Goal: Information Seeking & Learning: Learn about a topic

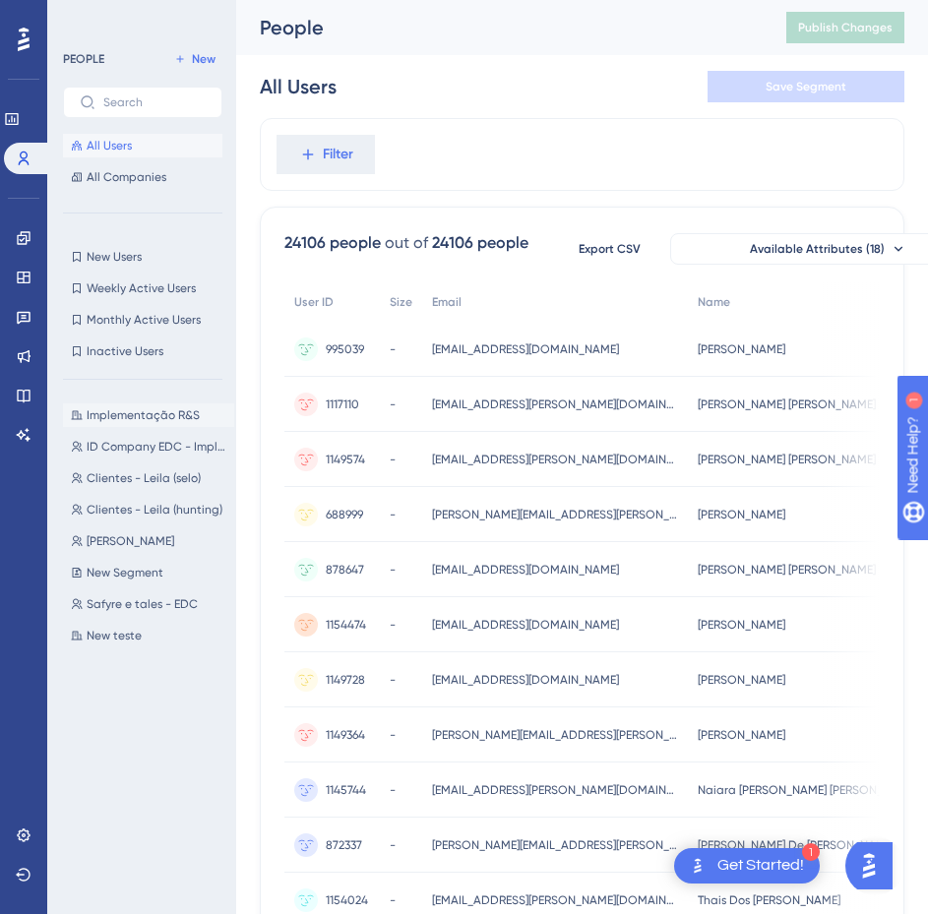
click at [152, 412] on span "Implementação R&S" at bounding box center [143, 415] width 113 height 16
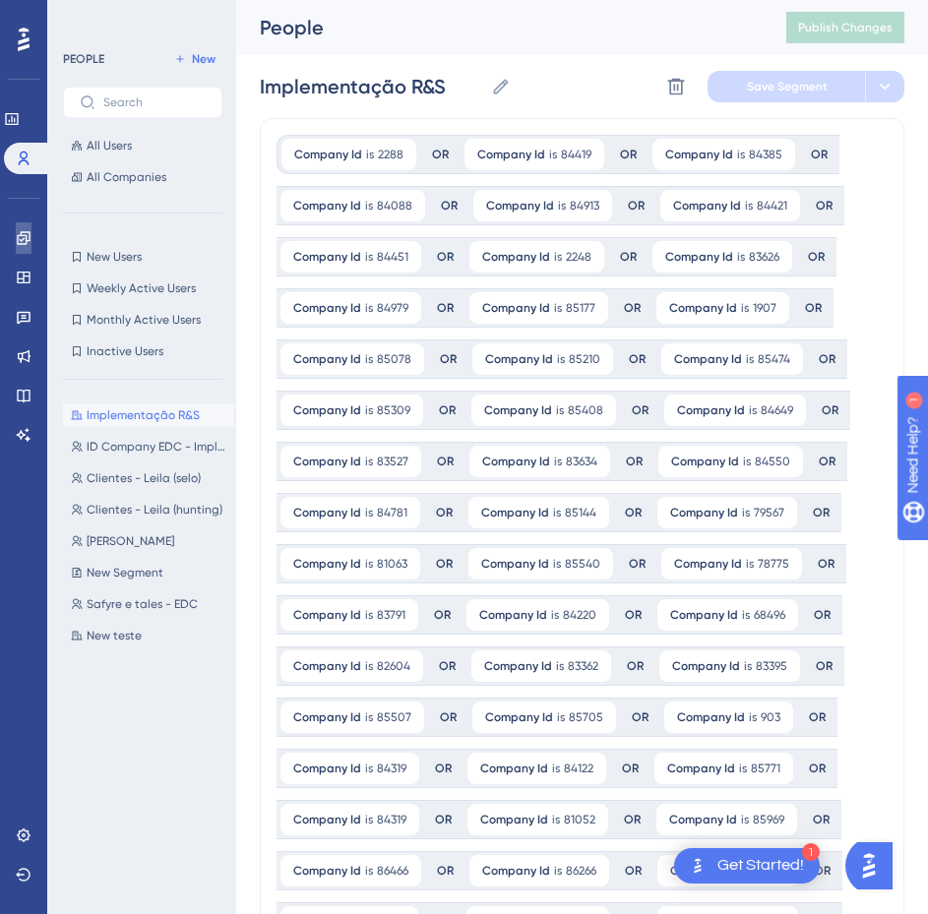
click at [22, 241] on icon at bounding box center [24, 238] width 16 height 16
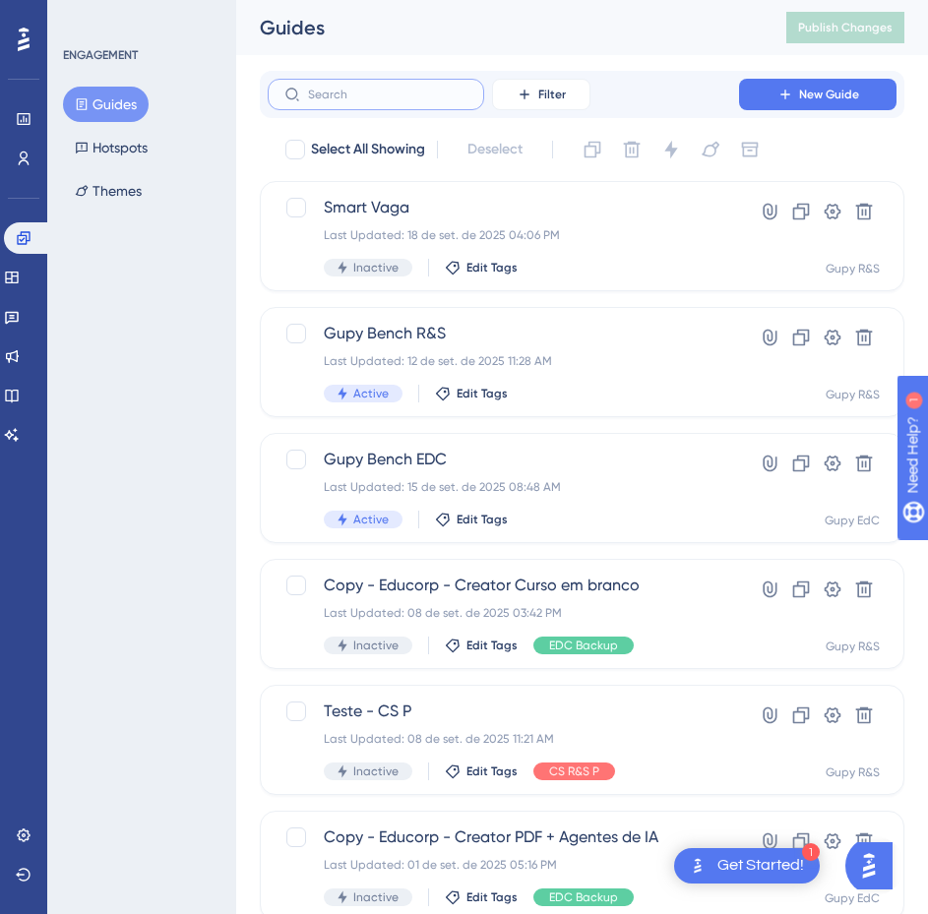
click at [342, 88] on input "text" at bounding box center [387, 95] width 159 height 14
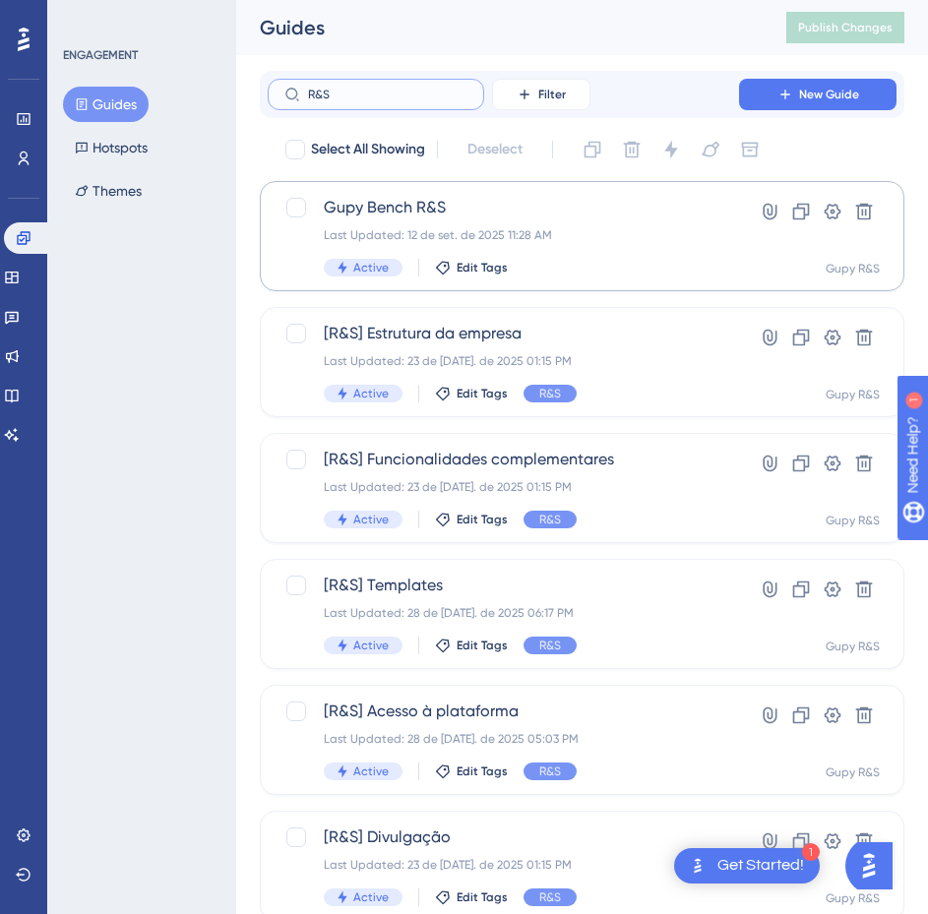
type input "R&S"
click at [391, 194] on div "Gupy Bench R&S Last Updated: 12 de set. de 2025 11:28 AM Active Edit Tags Hyper…" at bounding box center [582, 236] width 644 height 110
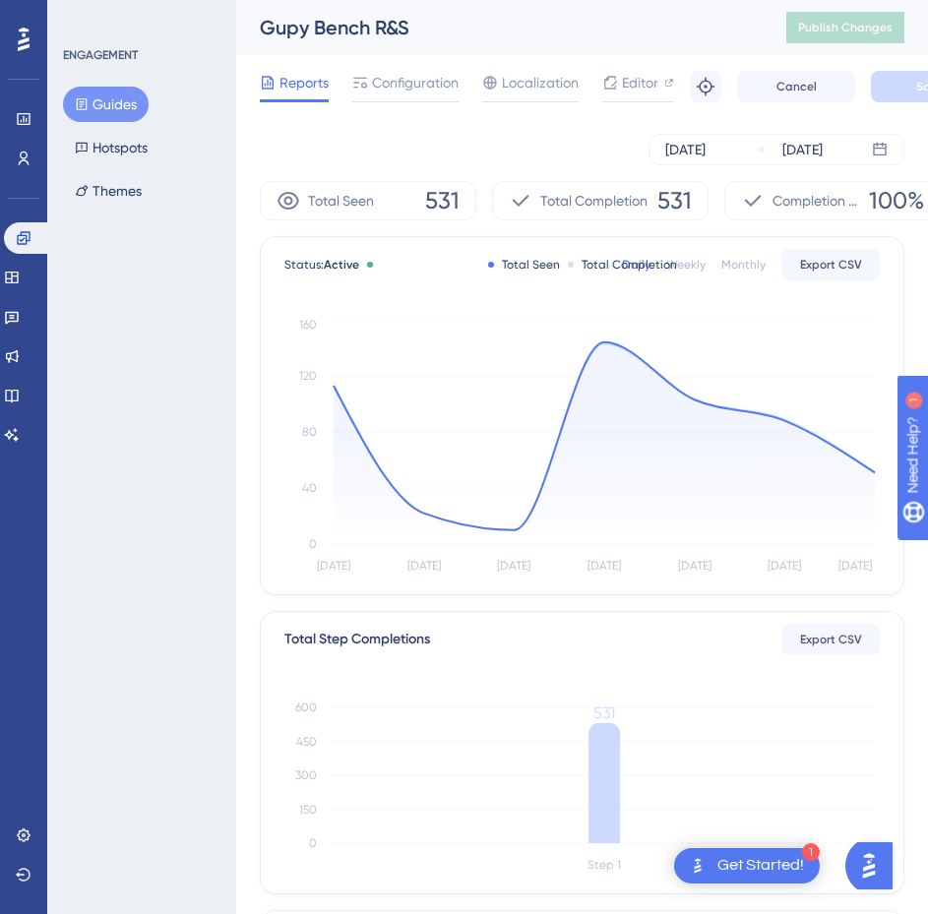
click at [77, 102] on icon at bounding box center [82, 104] width 11 height 12
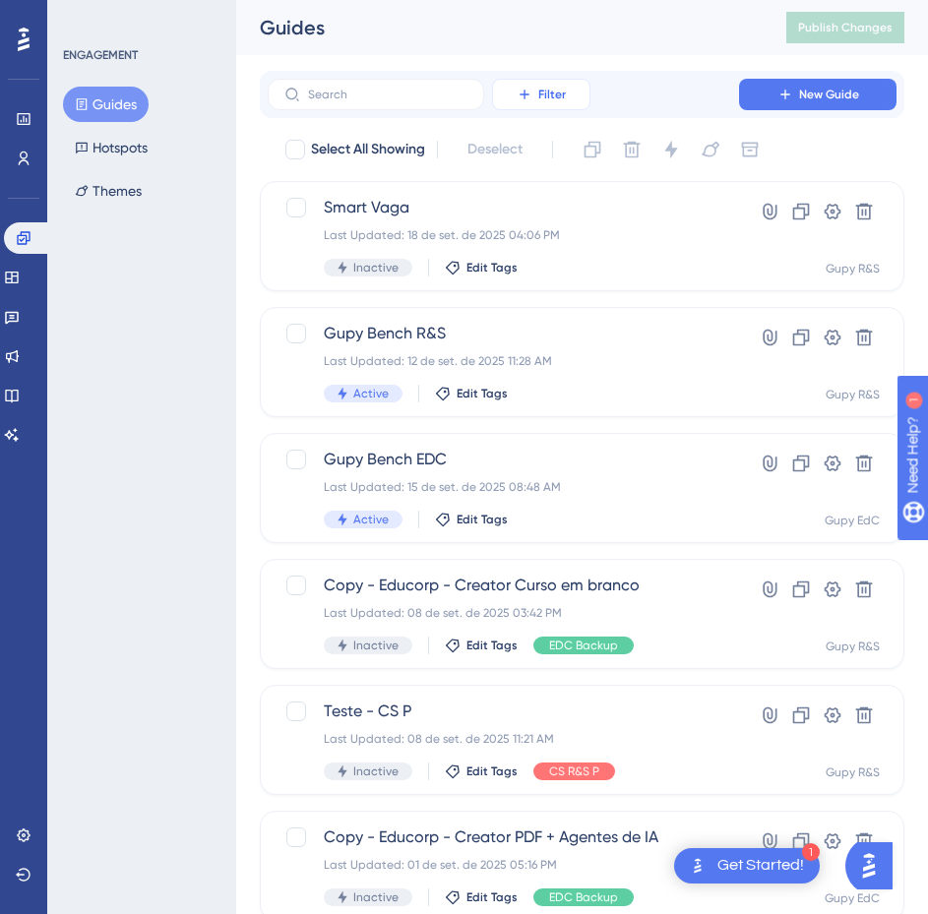
click at [522, 94] on icon at bounding box center [523, 94] width 9 height 9
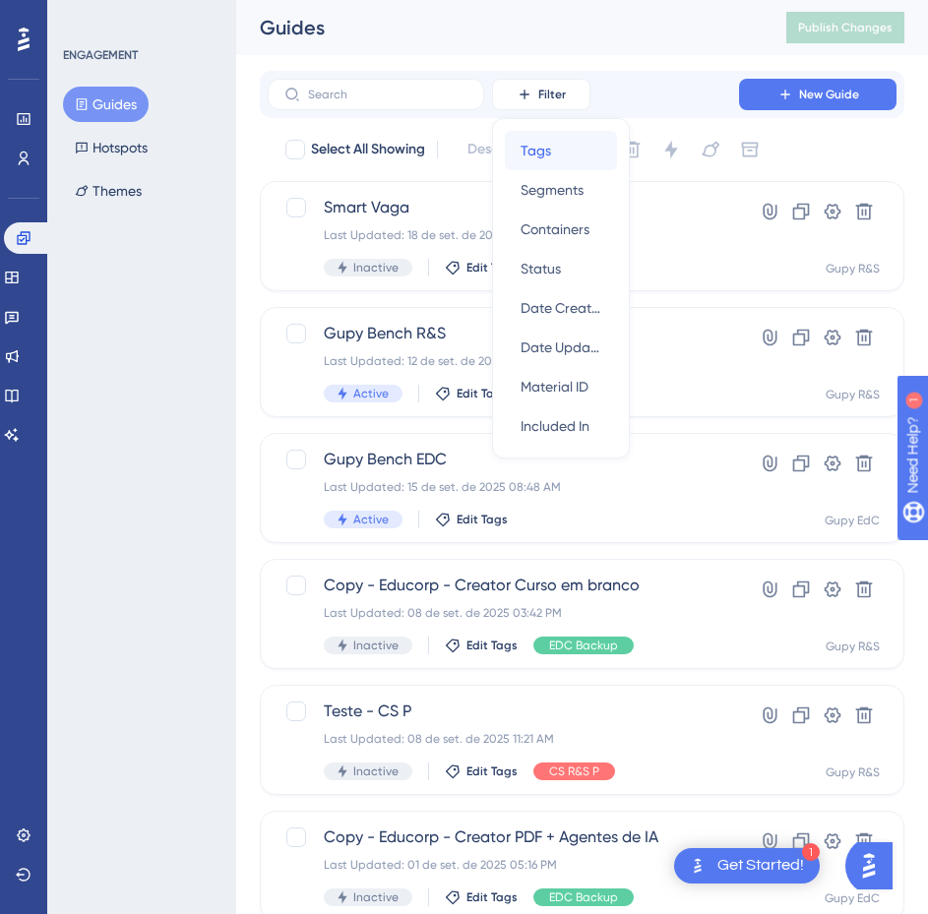
click at [520, 146] on span "Tags" at bounding box center [535, 151] width 30 height 24
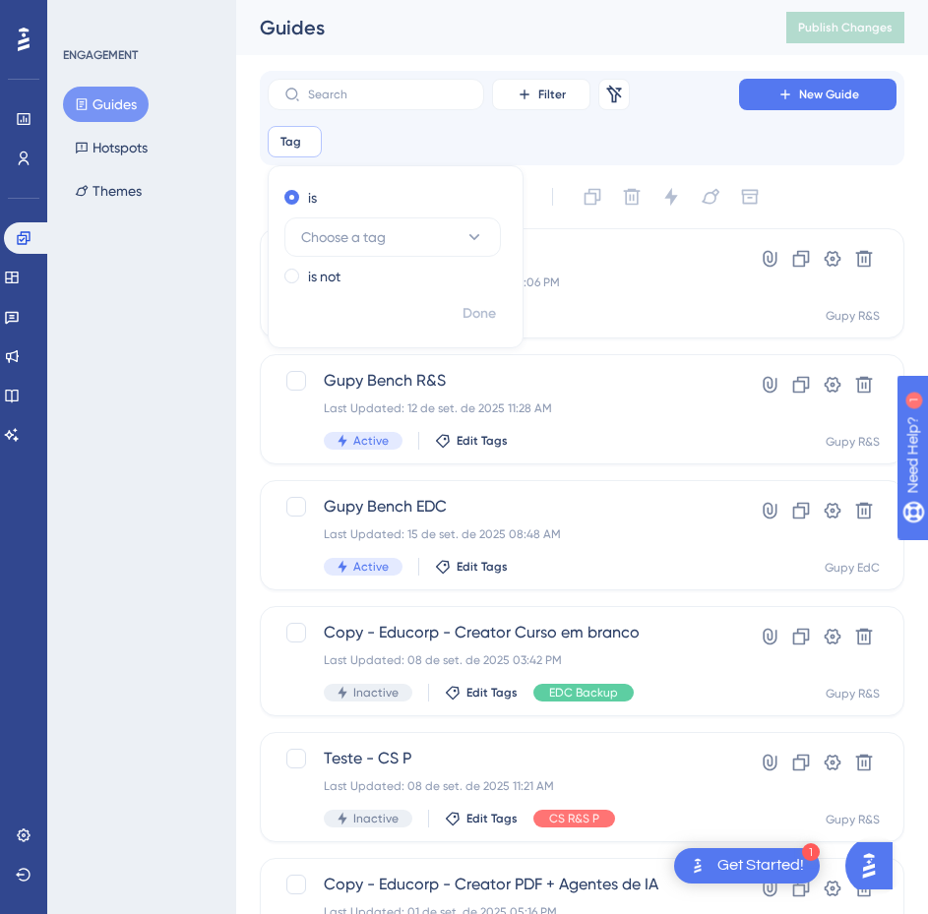
click at [331, 144] on div "Tag Remove is Choose a tag is not Done" at bounding box center [582, 141] width 629 height 31
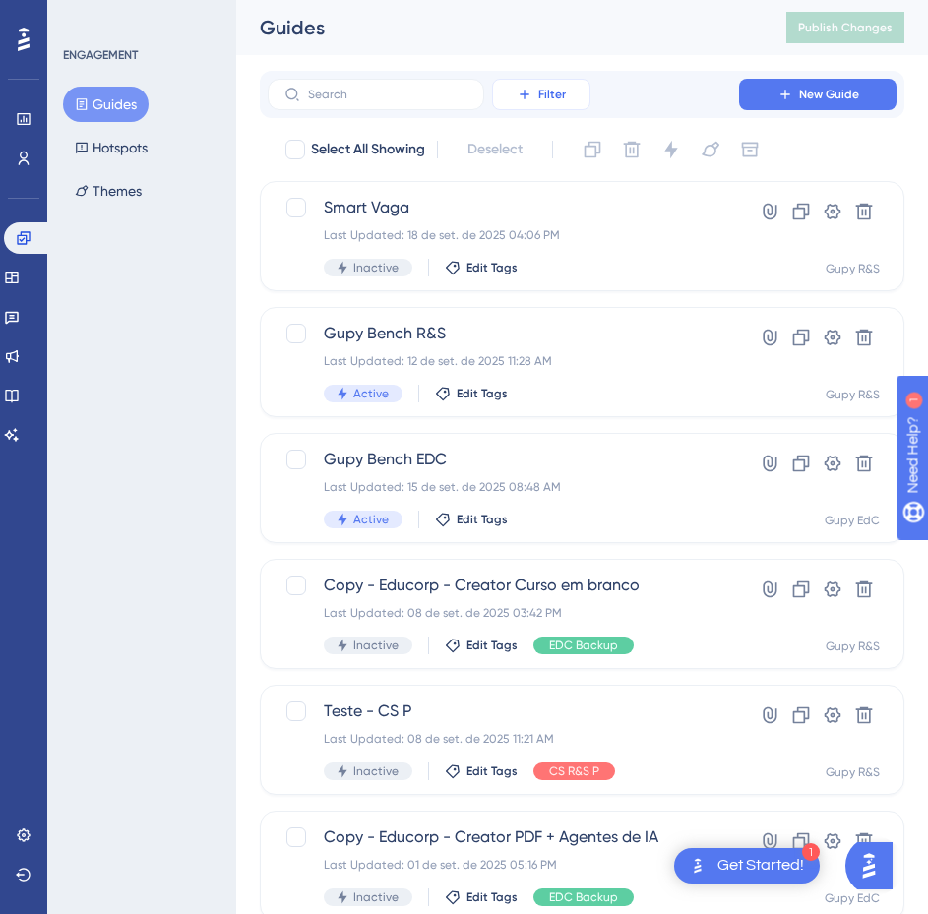
click at [518, 85] on button "Filter" at bounding box center [541, 94] width 98 height 31
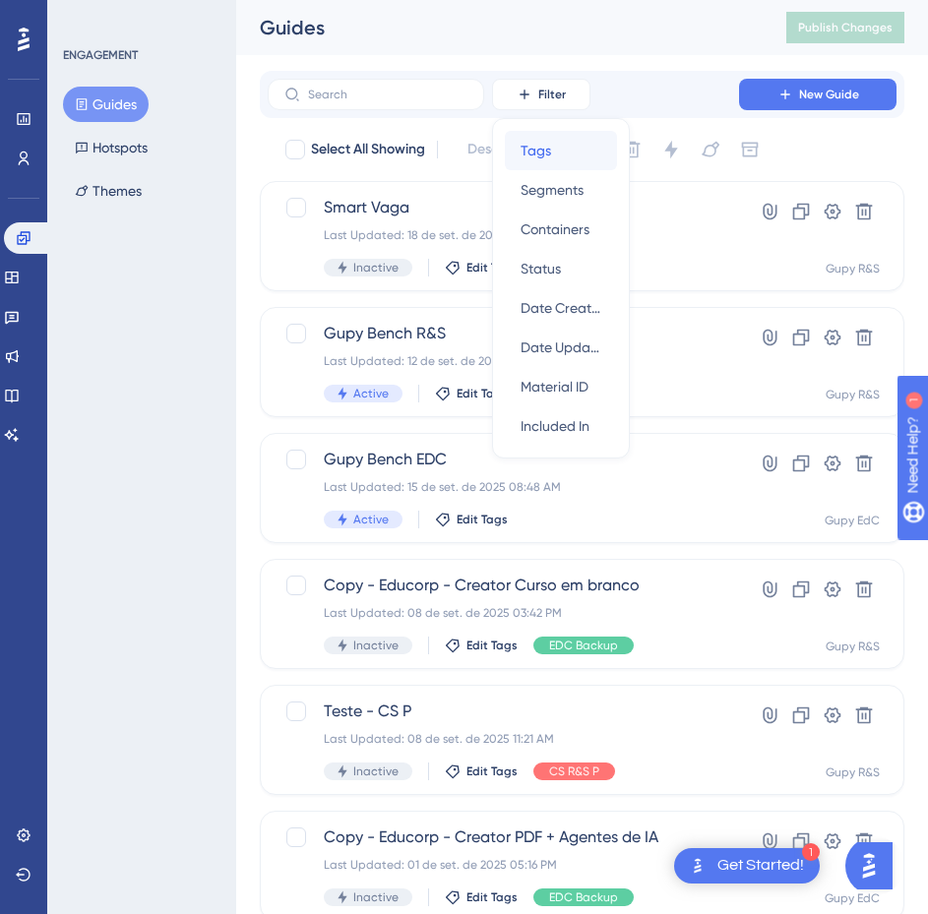
click at [531, 161] on span "Tags" at bounding box center [535, 151] width 30 height 24
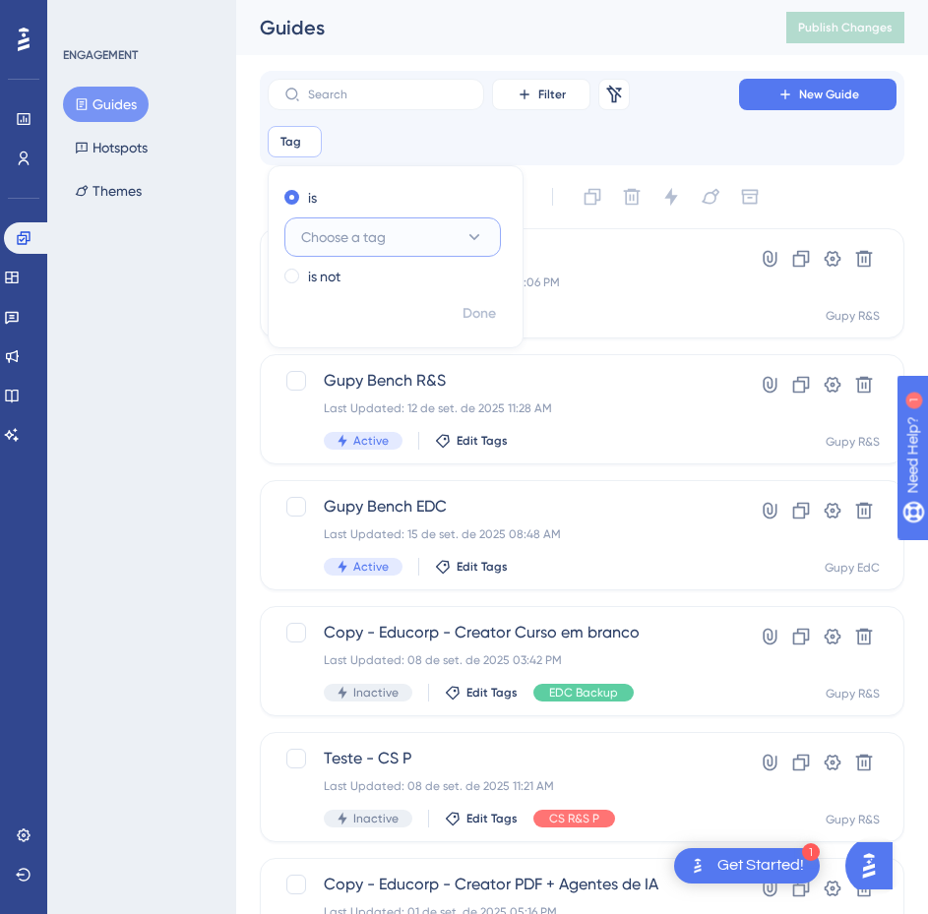
click at [369, 235] on span "Choose a tag" at bounding box center [343, 237] width 85 height 24
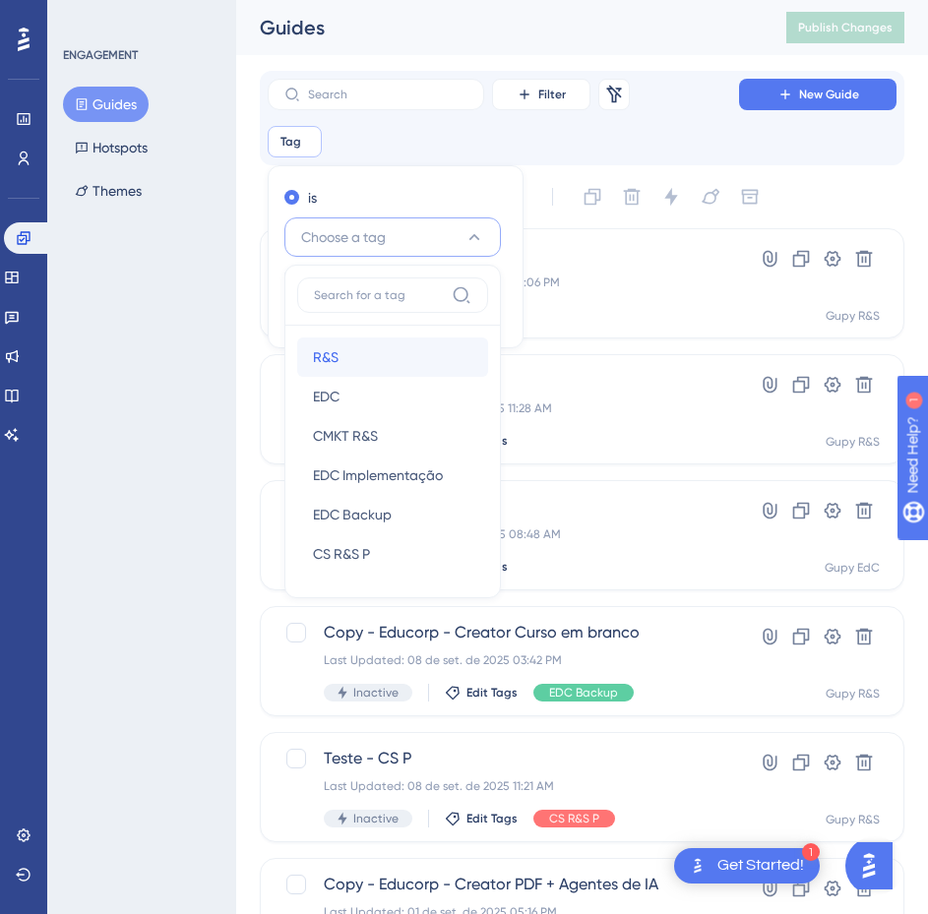
click at [350, 355] on div "R&S R&S" at bounding box center [392, 356] width 159 height 39
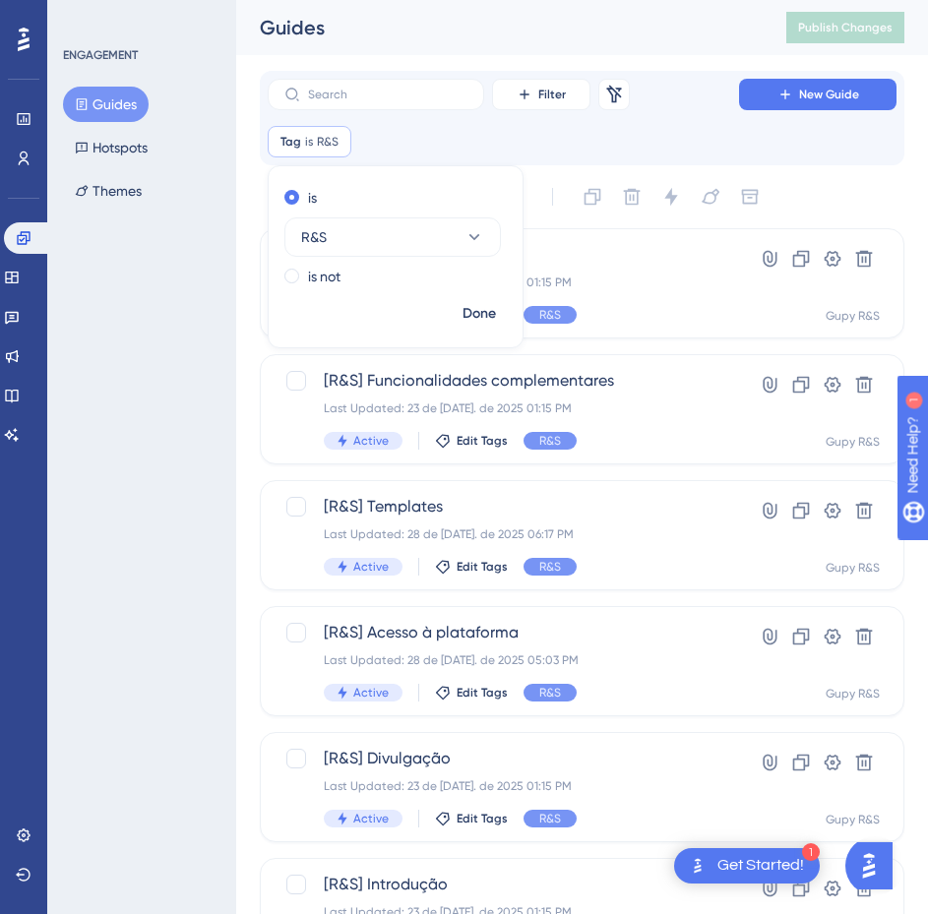
click at [698, 135] on div "Tag is R&S R&S Remove is R&S is not Done" at bounding box center [582, 141] width 629 height 31
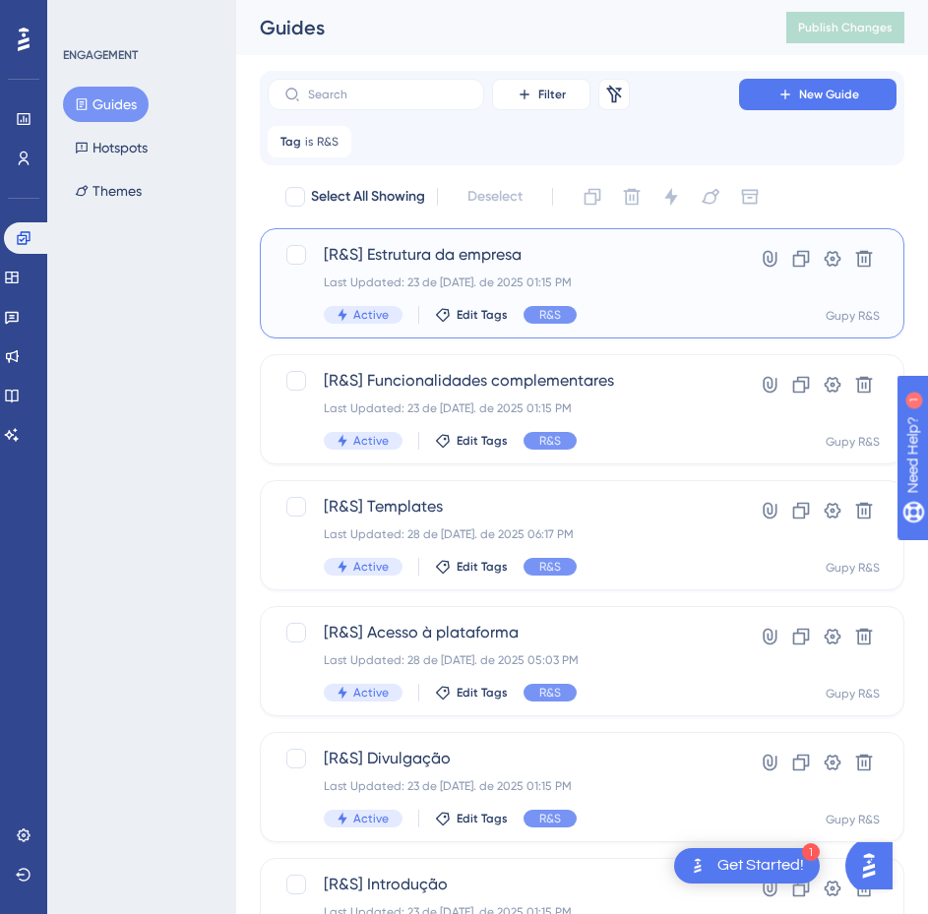
click at [469, 240] on div "[R&S] Estrutura da empresa Last Updated: 23 de [DATE]. de 2025 01:15 PM Active …" at bounding box center [582, 283] width 644 height 110
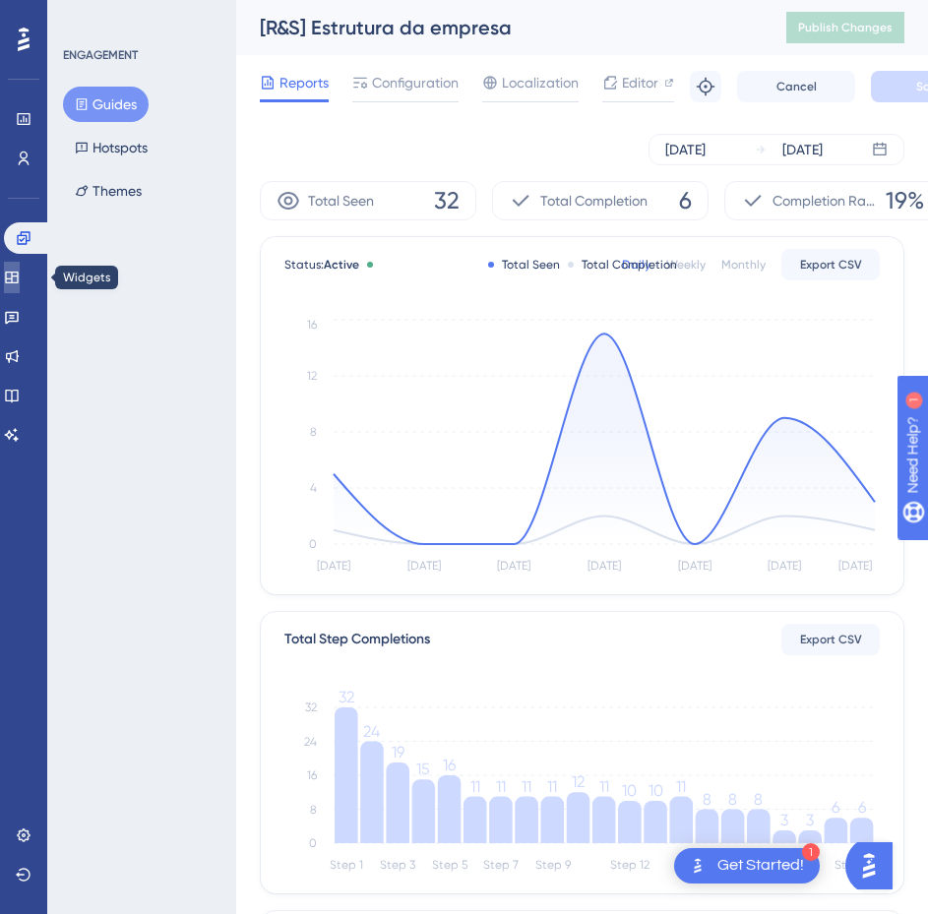
click at [14, 272] on link at bounding box center [12, 277] width 16 height 31
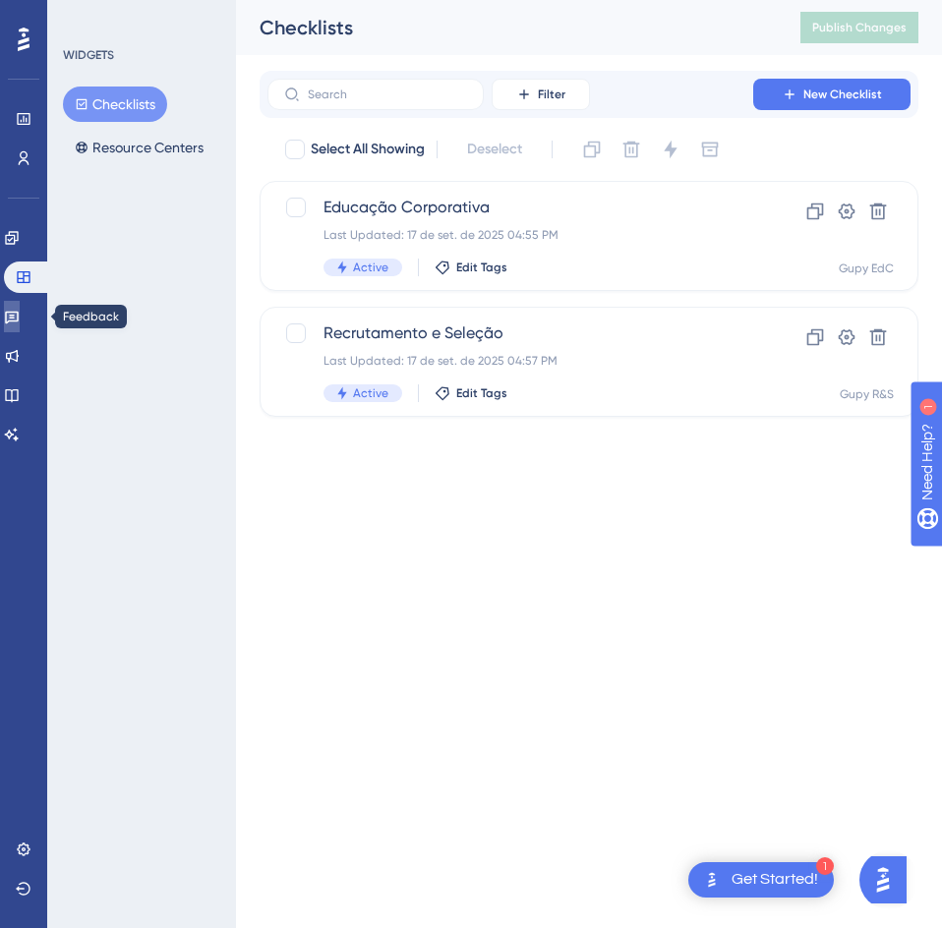
click at [11, 325] on link at bounding box center [12, 316] width 16 height 31
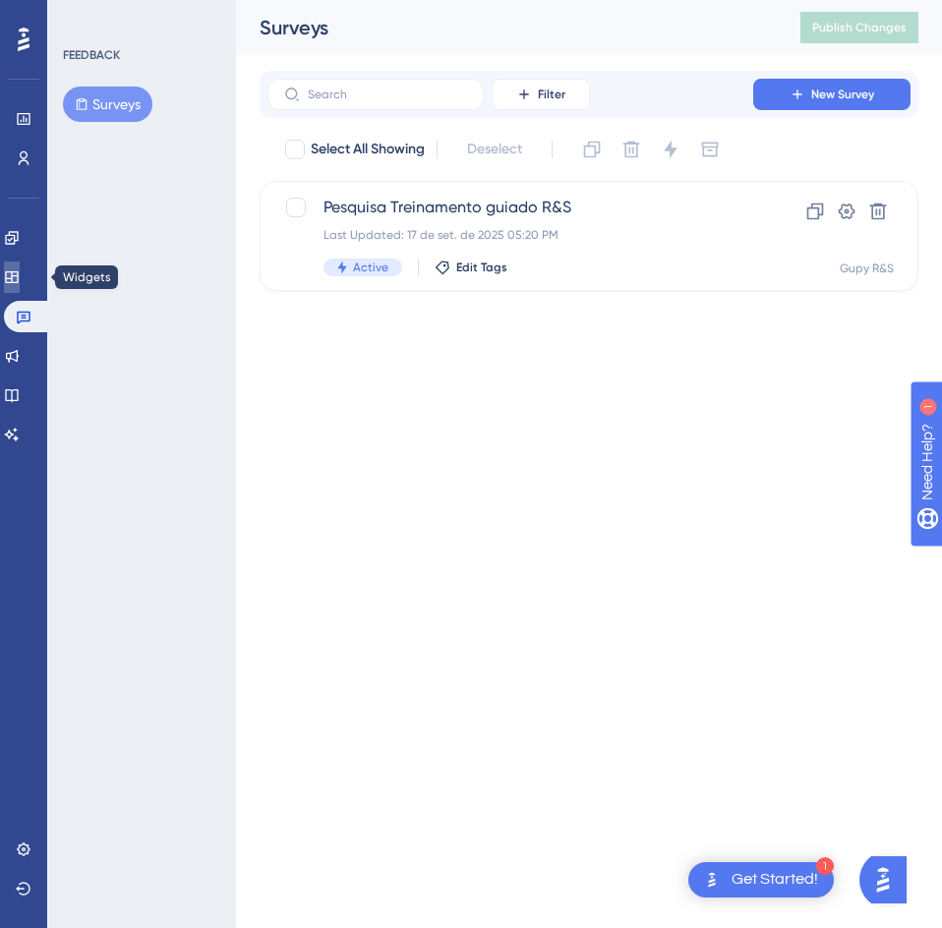
click at [20, 269] on icon at bounding box center [12, 277] width 16 height 16
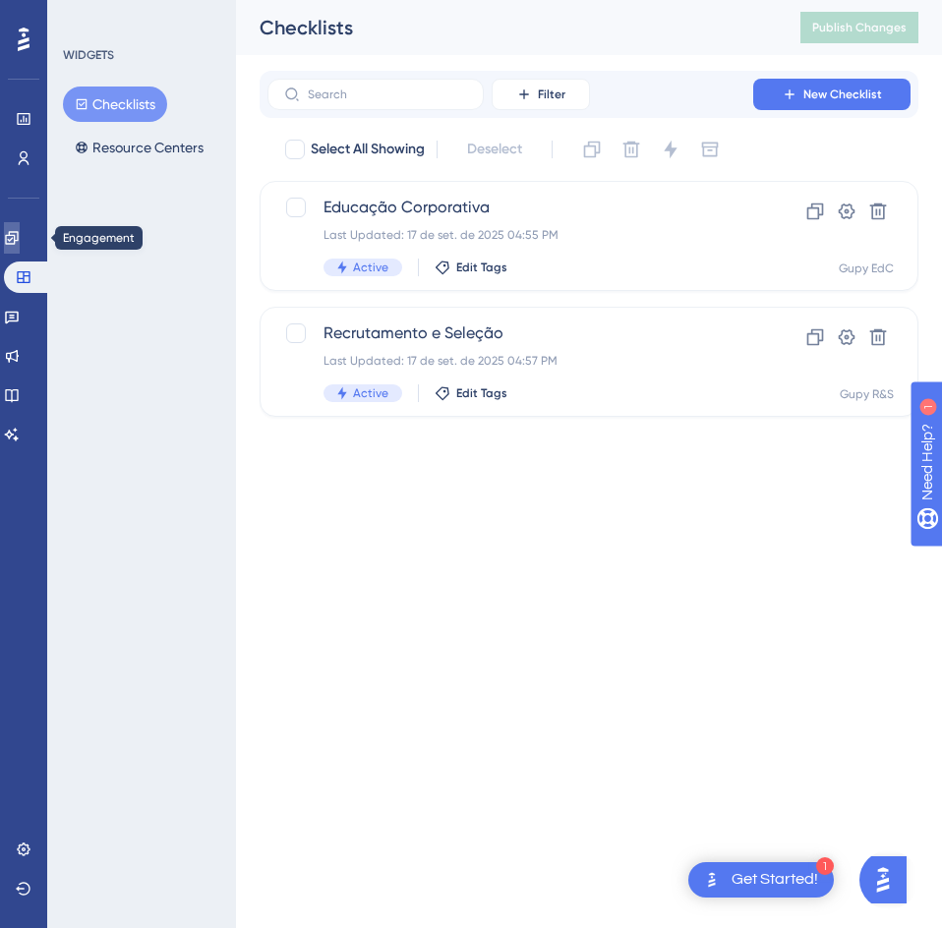
click at [11, 228] on link at bounding box center [12, 237] width 16 height 31
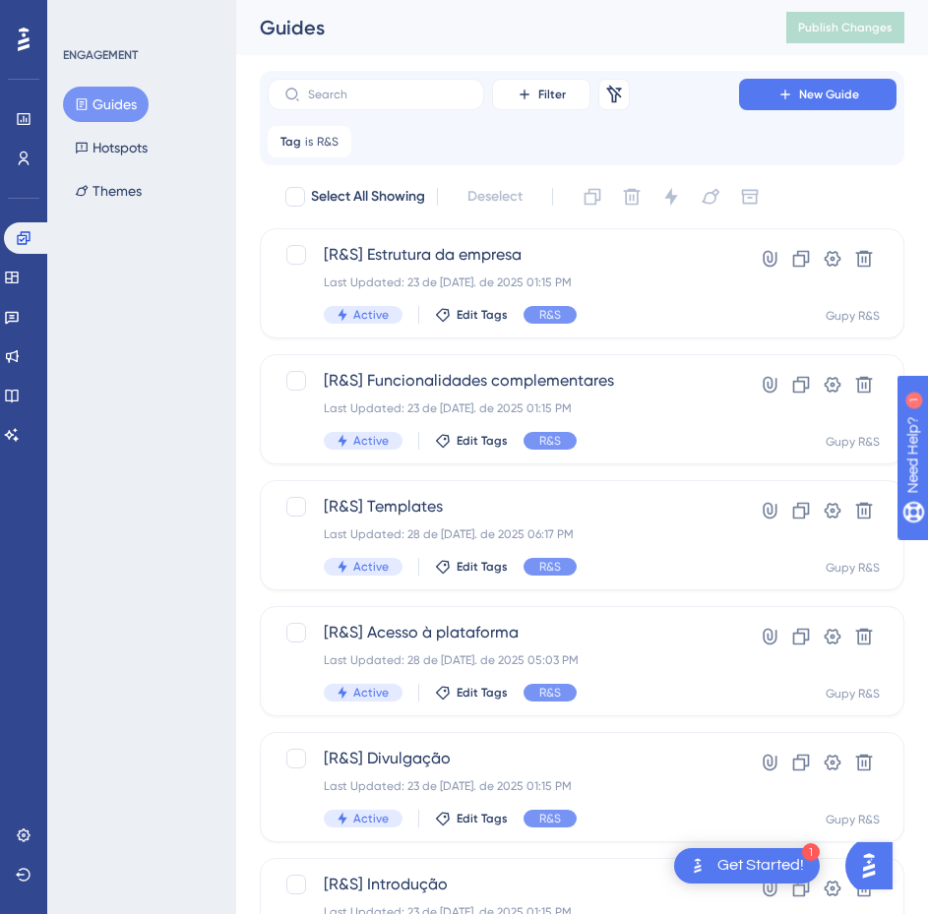
click at [12, 91] on div "Performance Users" at bounding box center [23, 114] width 31 height 119
click at [21, 132] on link at bounding box center [24, 118] width 16 height 31
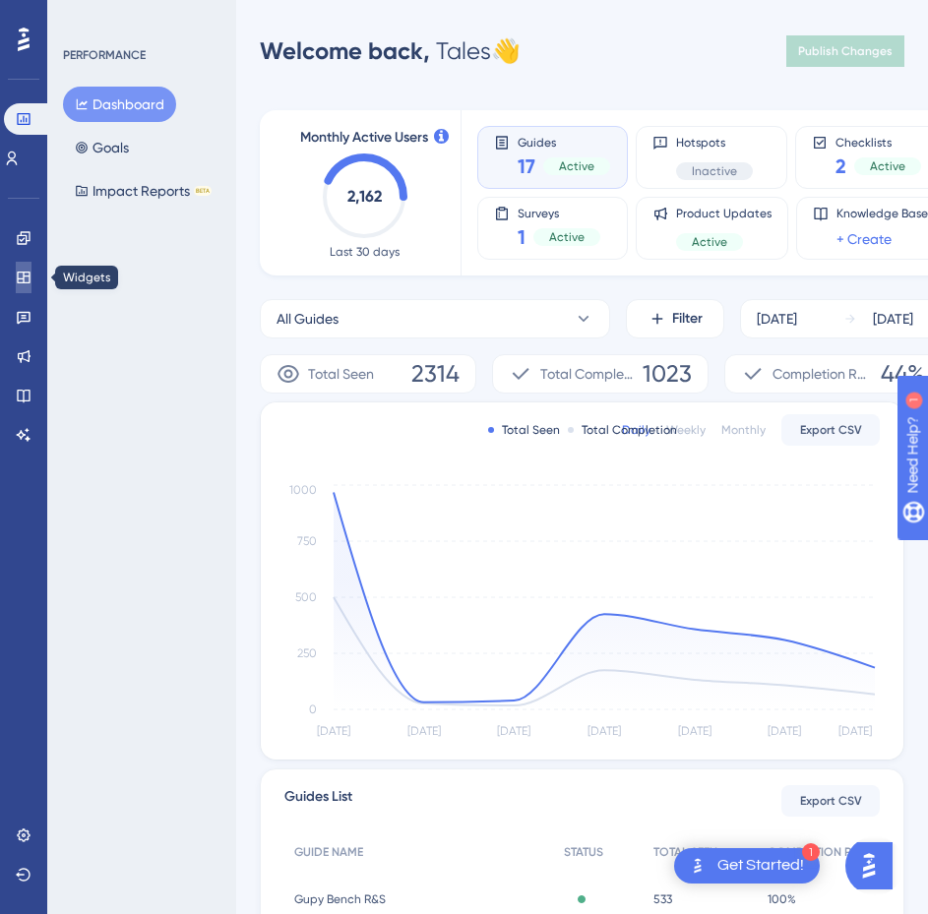
click at [26, 272] on icon at bounding box center [24, 277] width 16 height 16
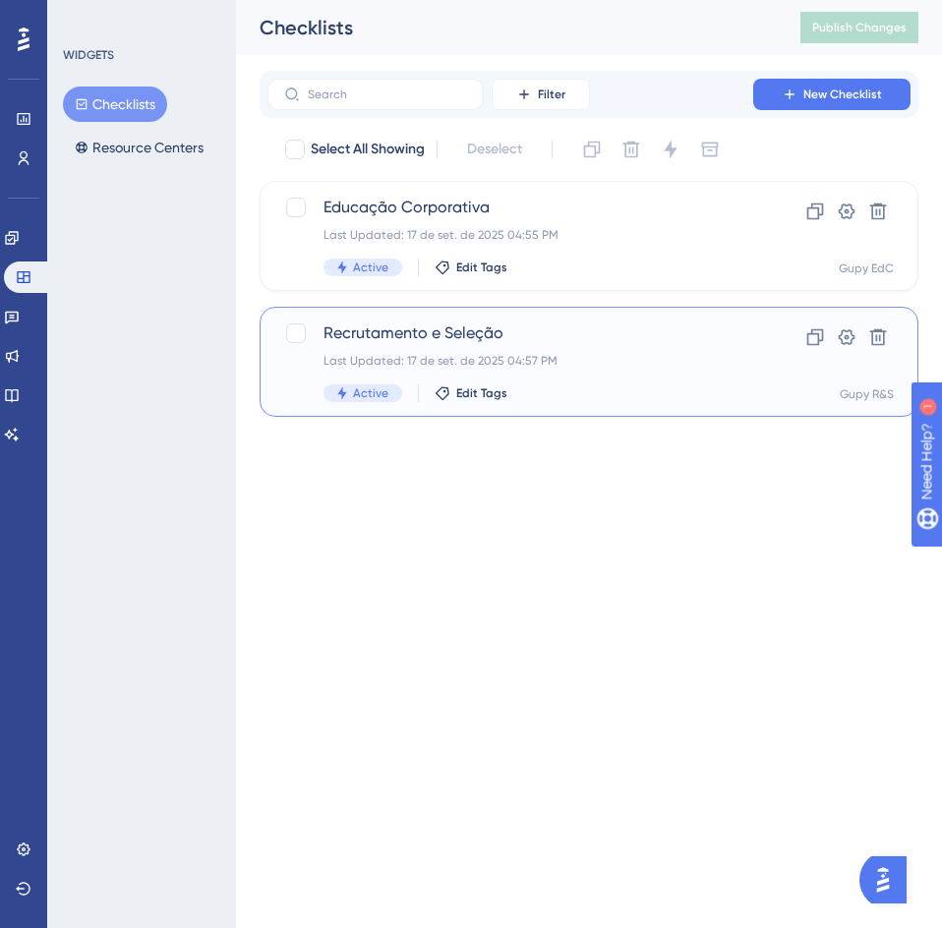
click at [446, 358] on div "Last Updated: 17 de set. de 2025 04:57 PM" at bounding box center [511, 361] width 374 height 16
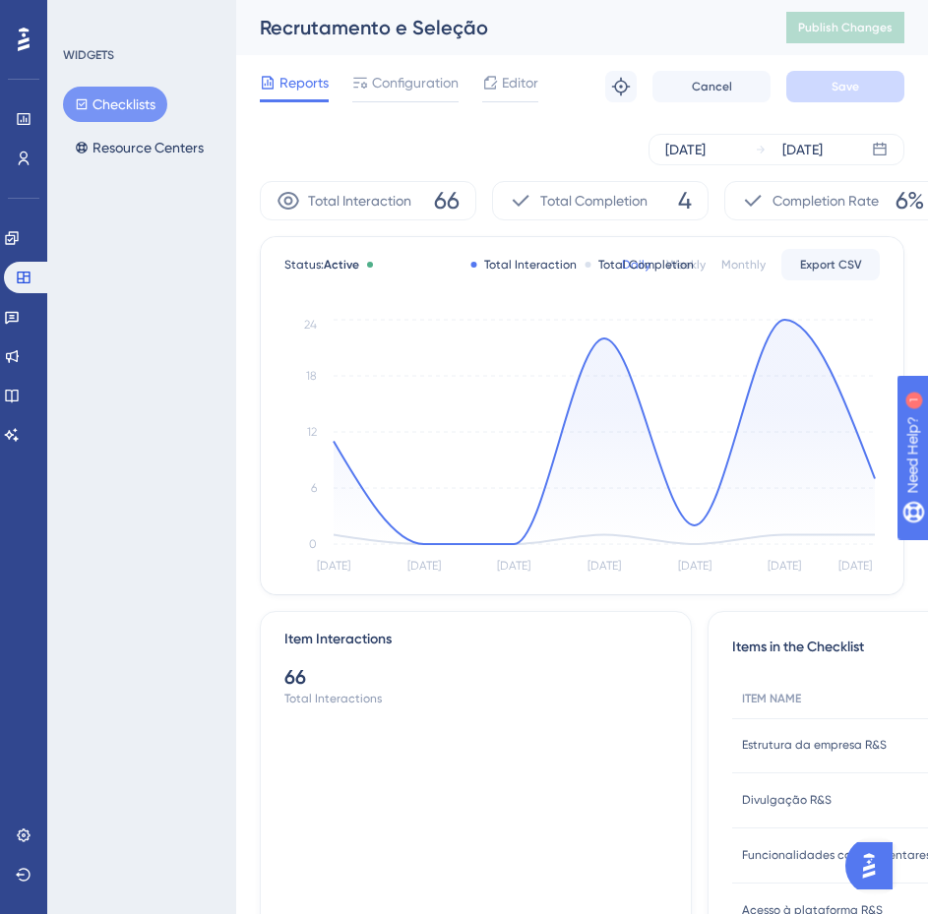
scroll to position [110, 0]
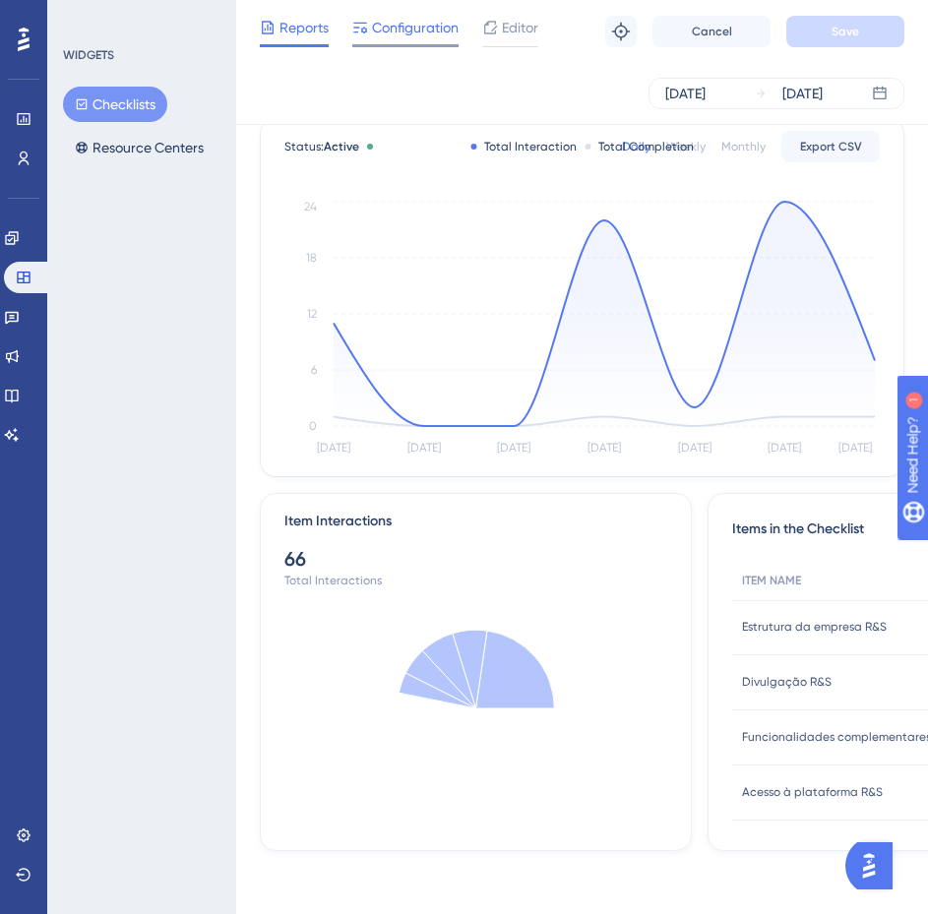
click at [417, 21] on span "Configuration" at bounding box center [415, 28] width 87 height 24
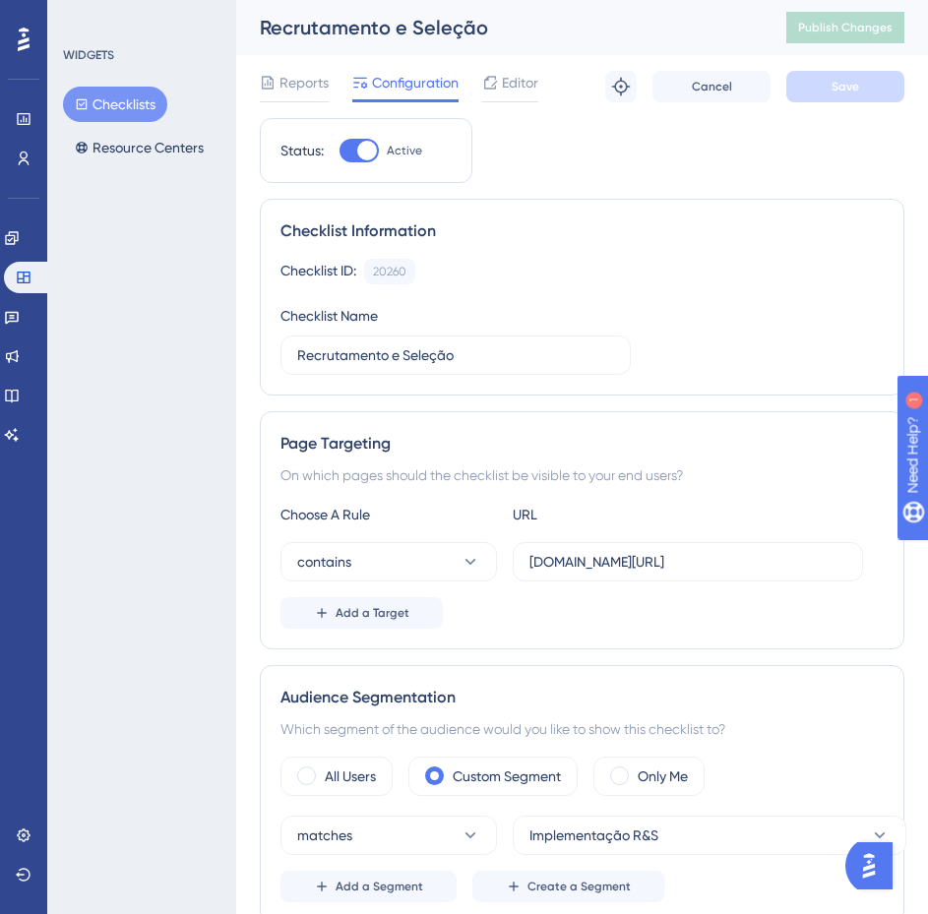
click at [505, 32] on div "Recrutamento e Seleção" at bounding box center [498, 28] width 477 height 28
click at [508, 81] on span "Editor" at bounding box center [520, 83] width 36 height 24
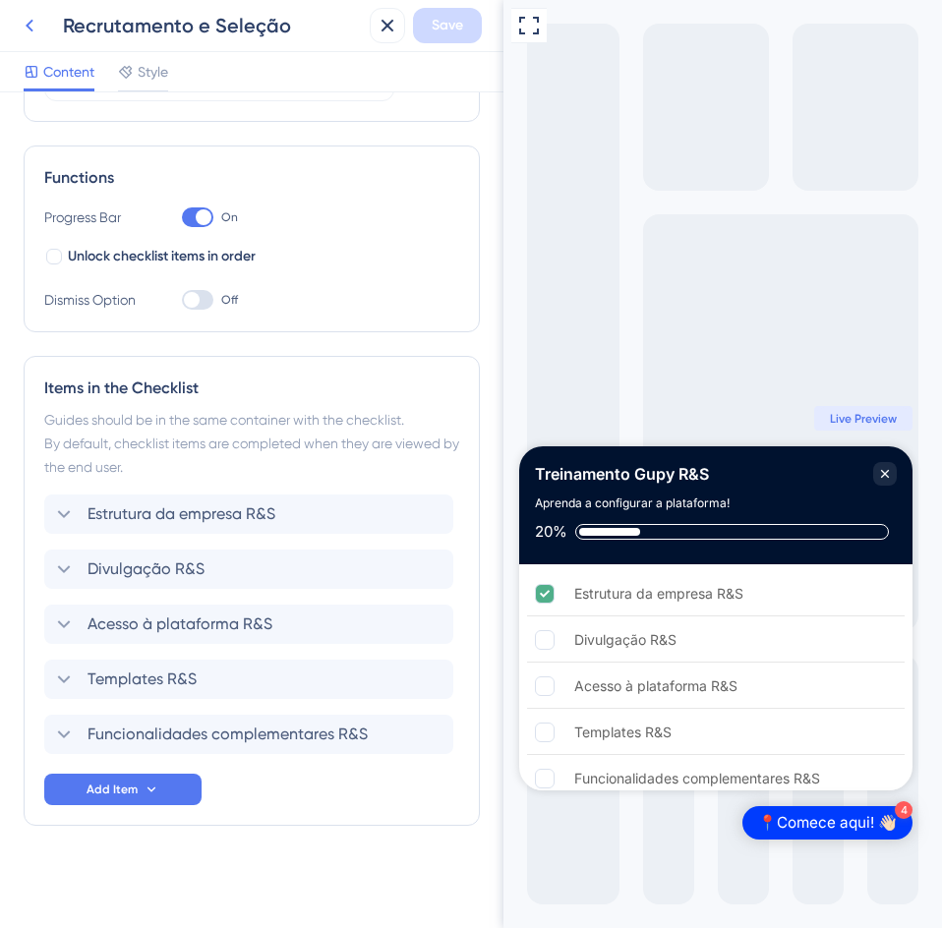
click at [31, 29] on icon at bounding box center [30, 26] width 24 height 24
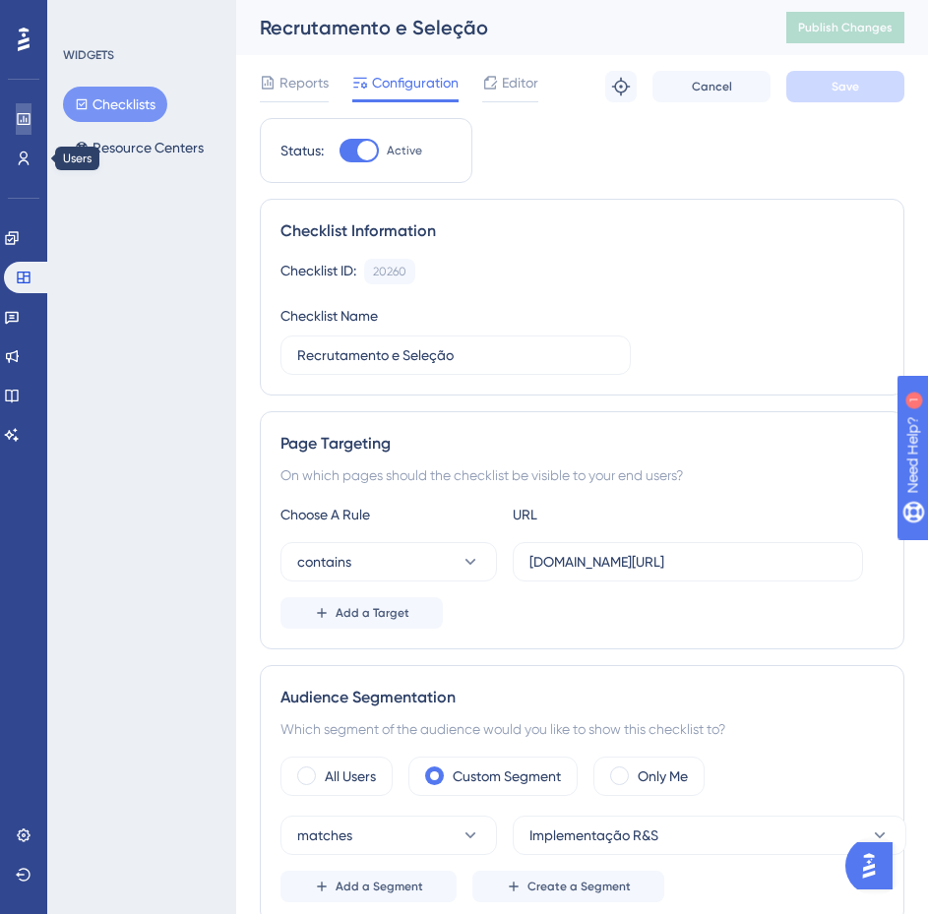
click at [23, 121] on icon at bounding box center [24, 119] width 16 height 16
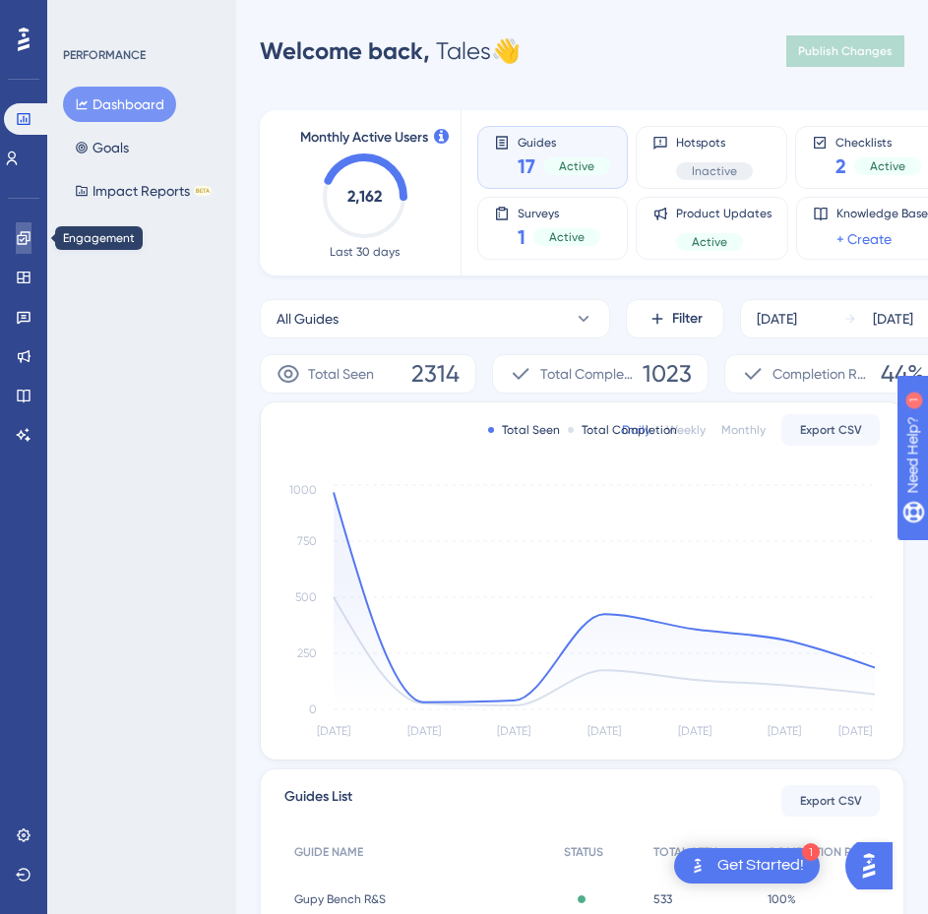
click at [23, 239] on icon at bounding box center [23, 237] width 13 height 13
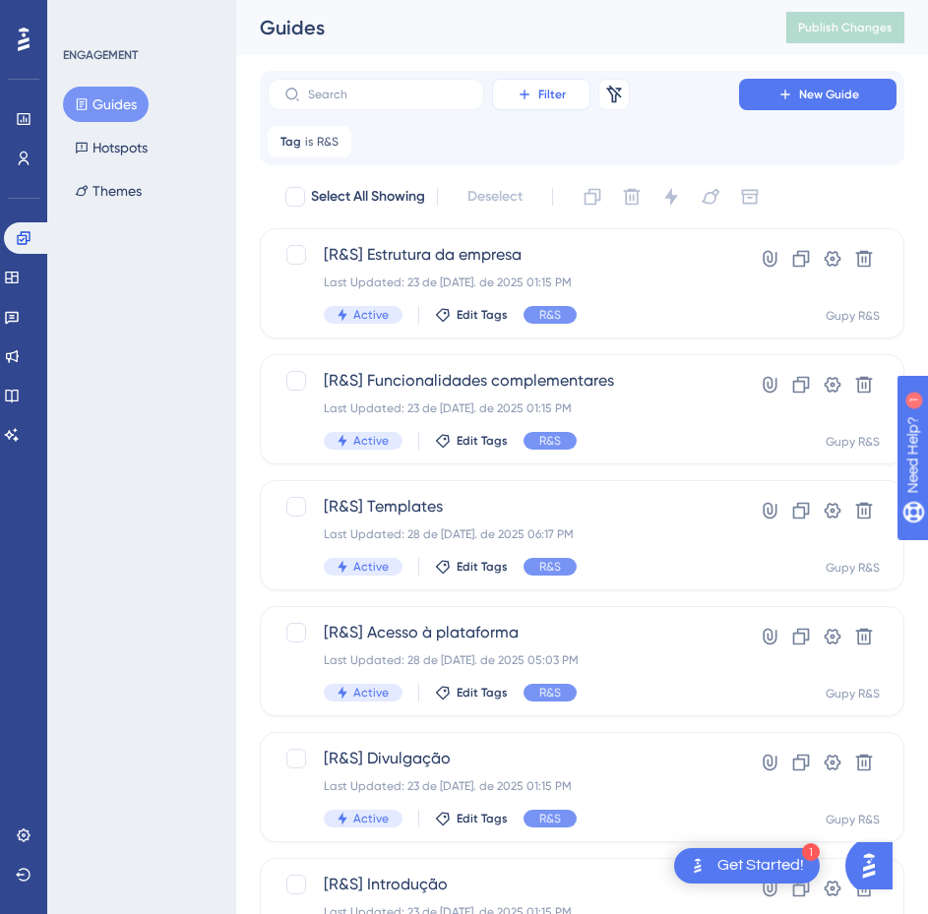
click at [558, 100] on span "Filter" at bounding box center [552, 95] width 28 height 16
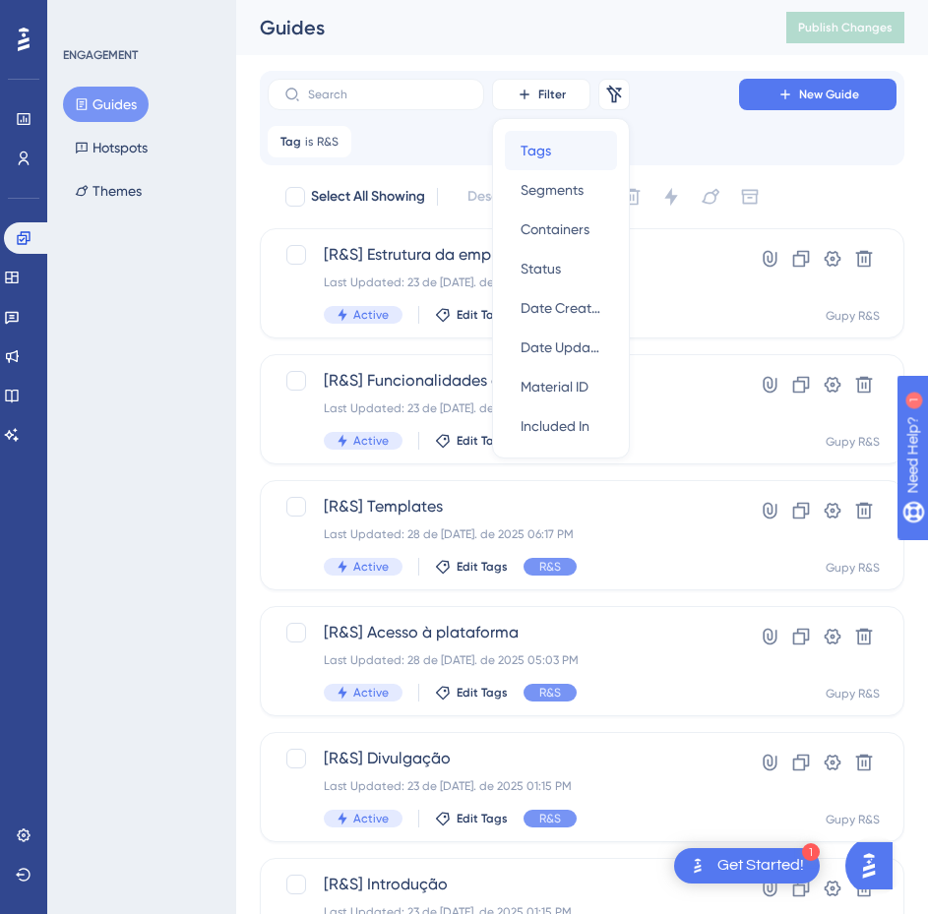
click at [562, 152] on div "Tags Tags" at bounding box center [560, 150] width 81 height 39
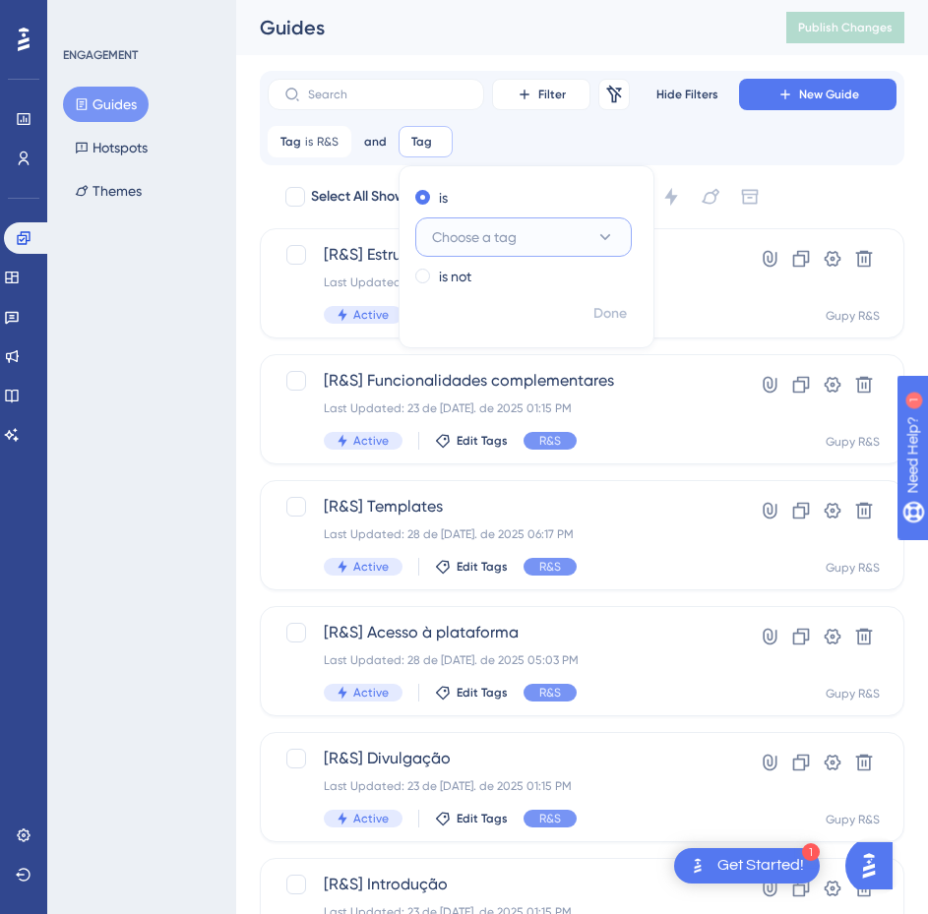
click at [458, 249] on button "Choose a tag" at bounding box center [523, 236] width 216 height 39
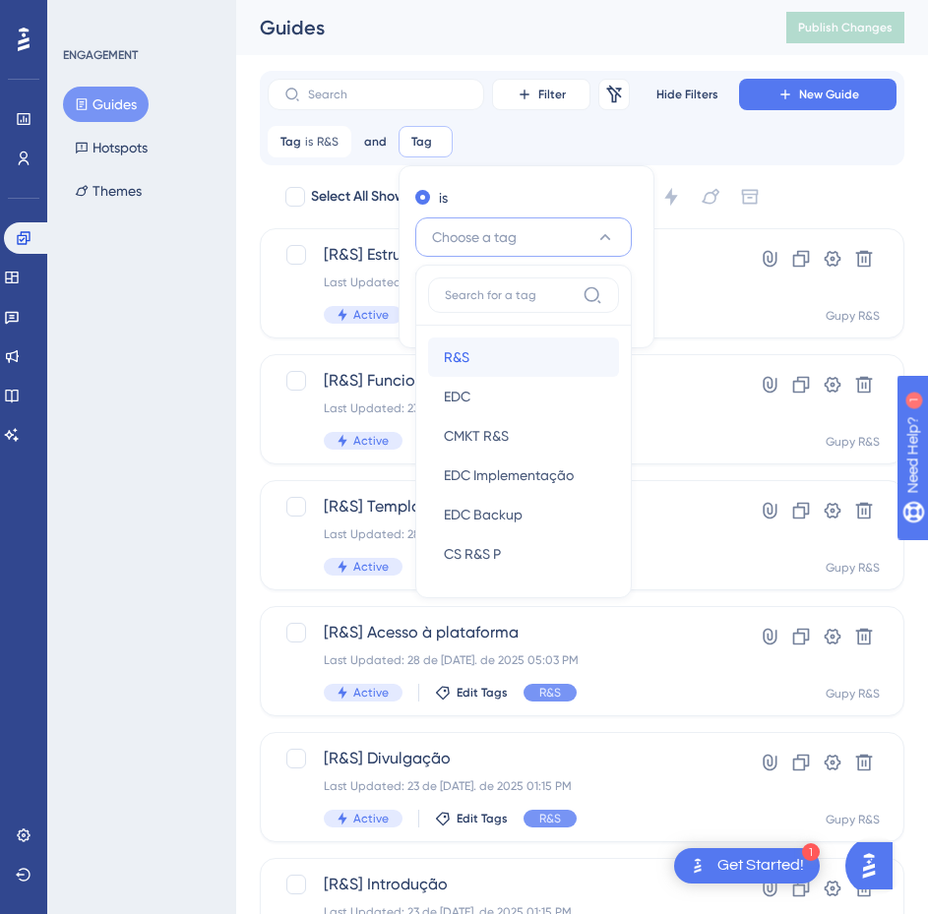
click at [486, 362] on div "R&S R&S" at bounding box center [523, 356] width 159 height 39
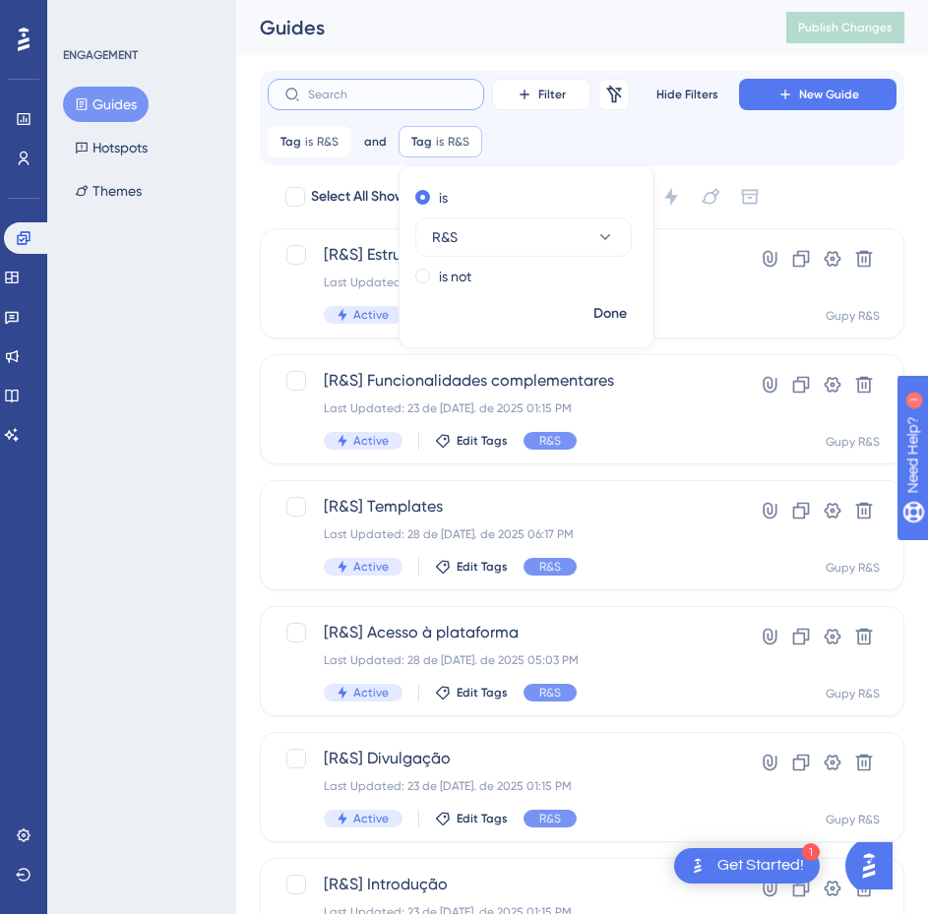
click at [326, 97] on input "text" at bounding box center [387, 95] width 159 height 14
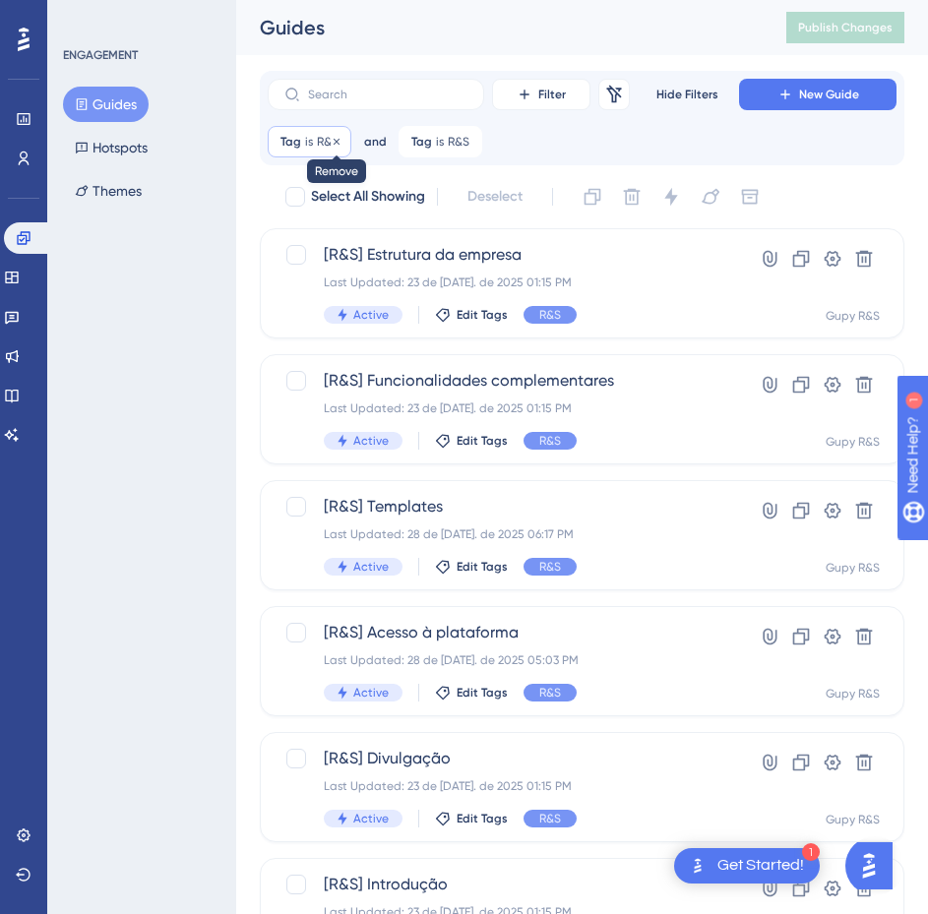
click at [338, 141] on icon at bounding box center [336, 142] width 12 height 12
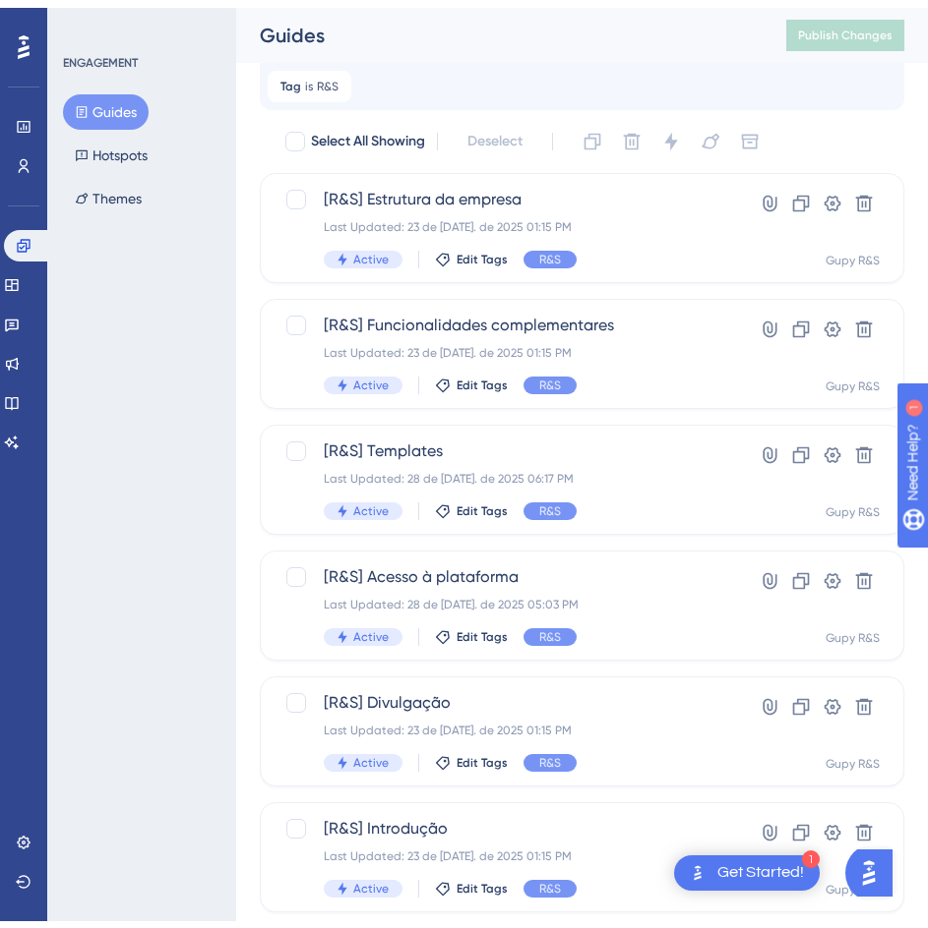
scroll to position [98, 0]
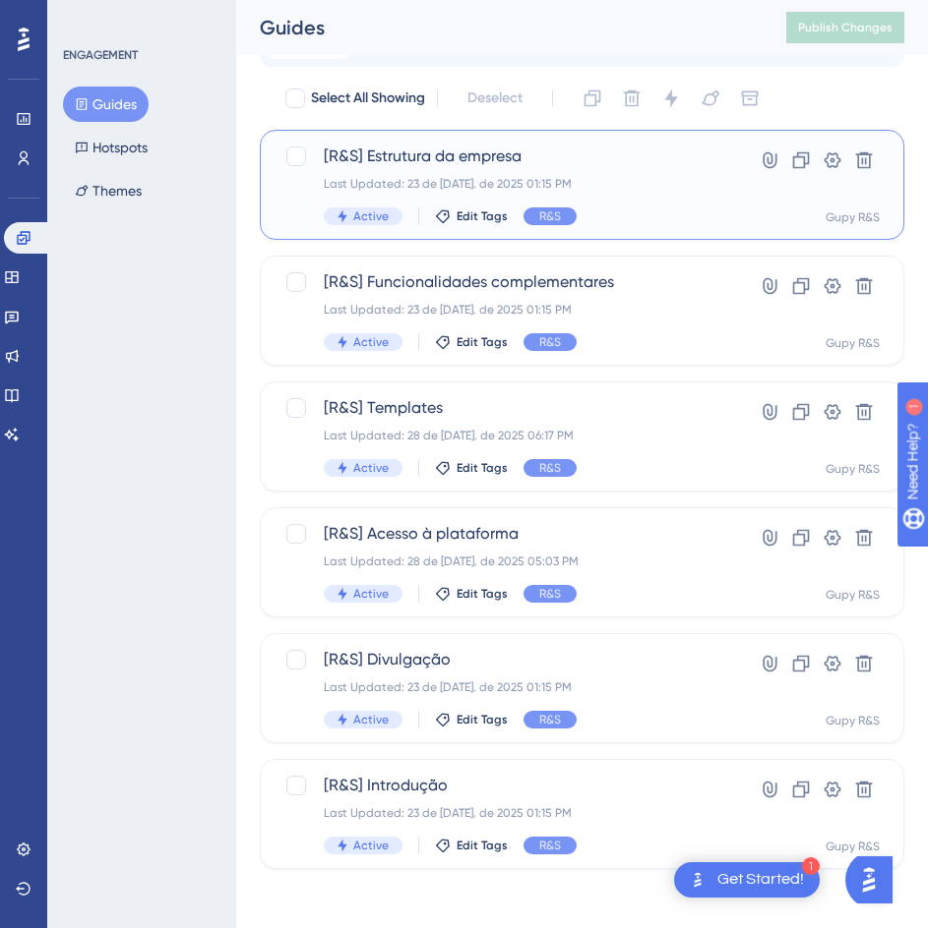
click at [455, 183] on div "Last Updated: 23 de [DATE]. de 2025 01:15 PM" at bounding box center [503, 184] width 359 height 16
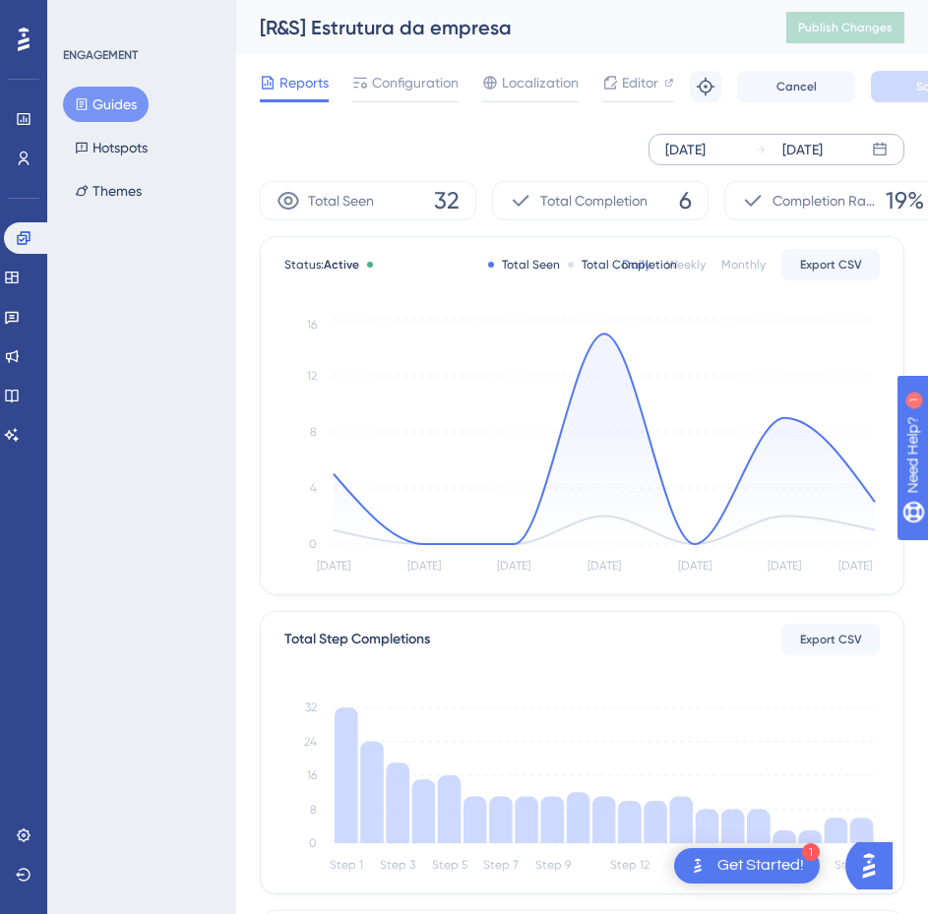
click at [805, 152] on div "[DATE]" at bounding box center [802, 150] width 40 height 24
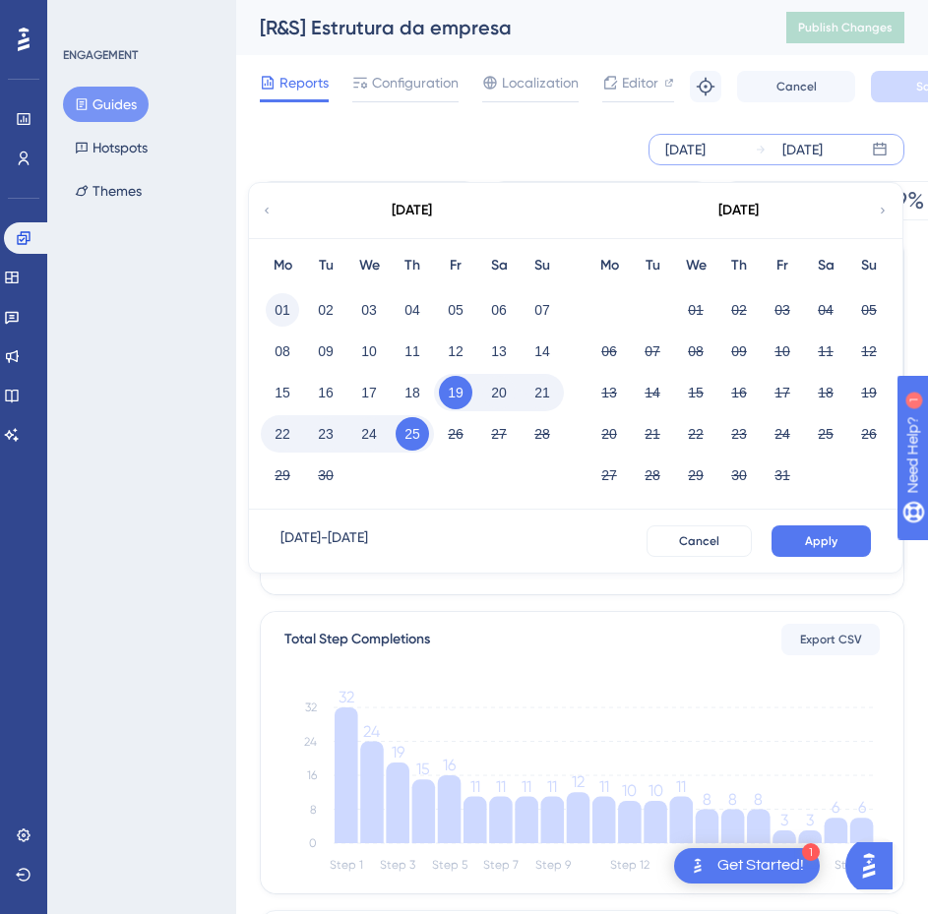
click at [283, 314] on button "01" at bounding box center [282, 309] width 33 height 33
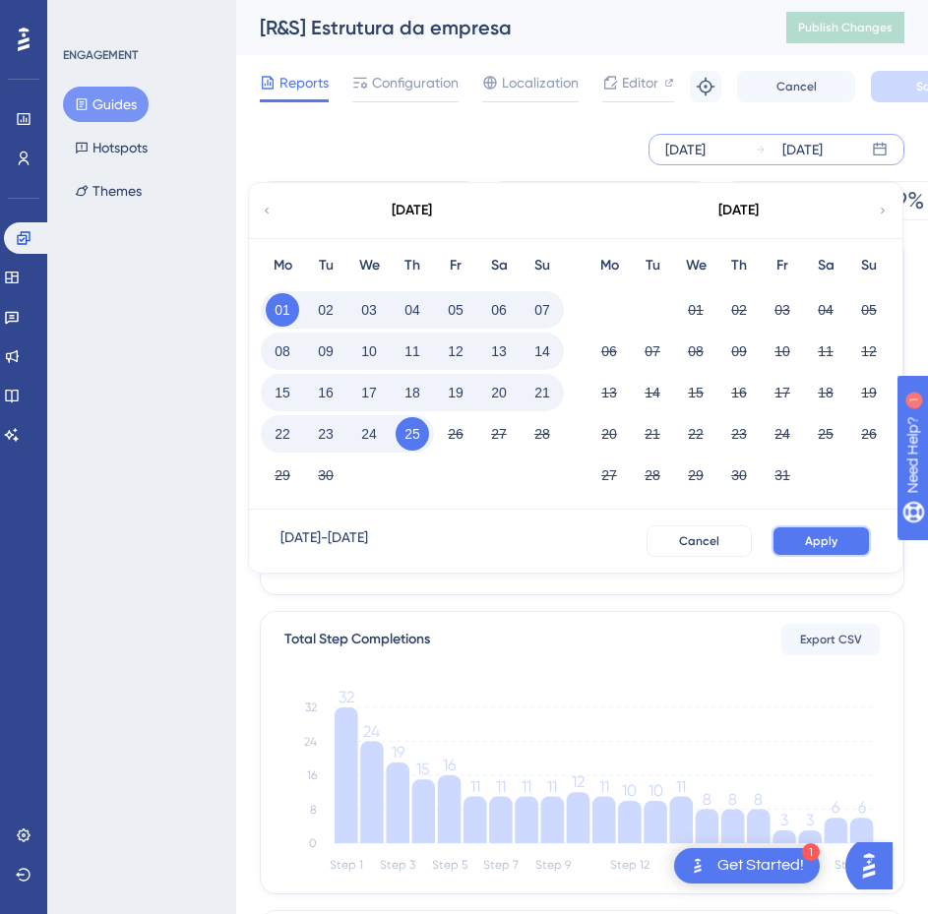
click at [843, 531] on button "Apply" at bounding box center [820, 540] width 99 height 31
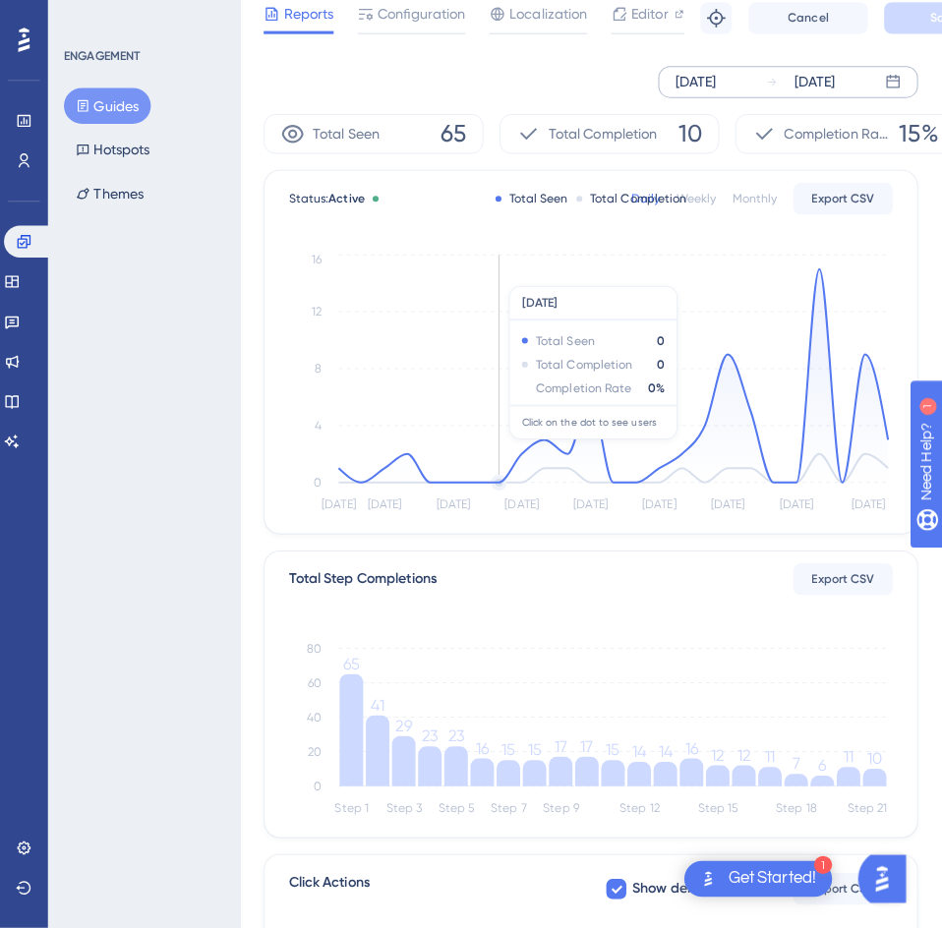
scroll to position [295, 0]
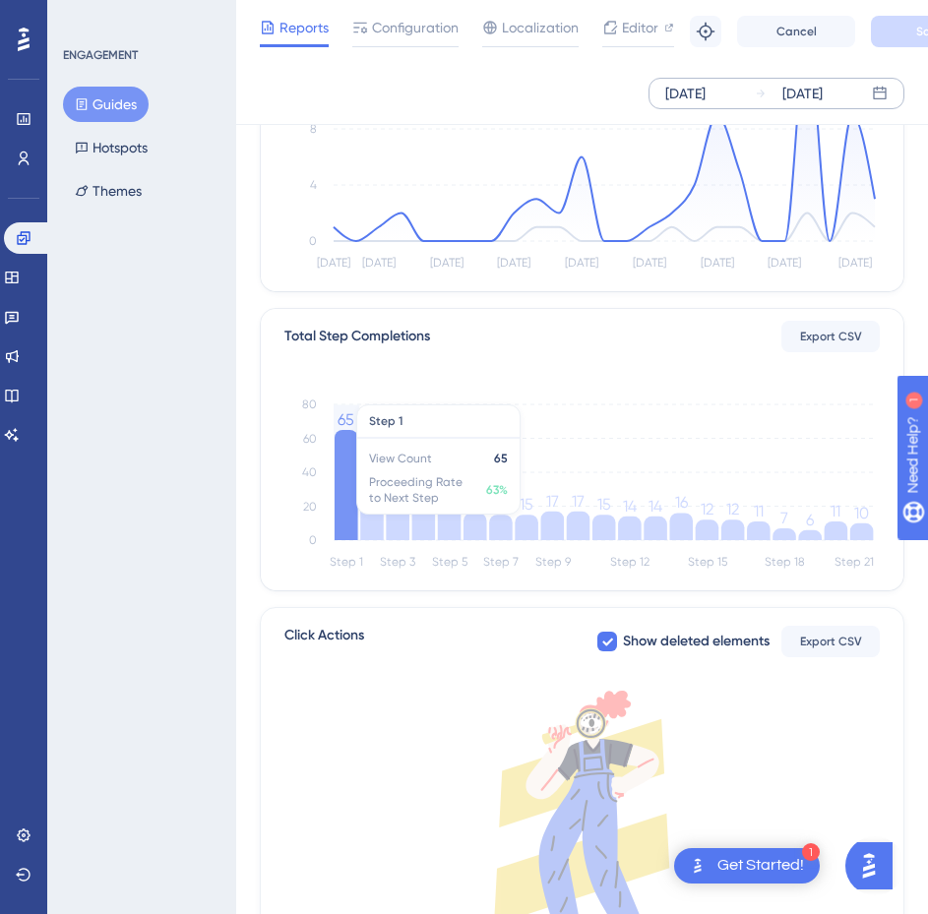
click at [352, 492] on icon at bounding box center [346, 485] width 24 height 110
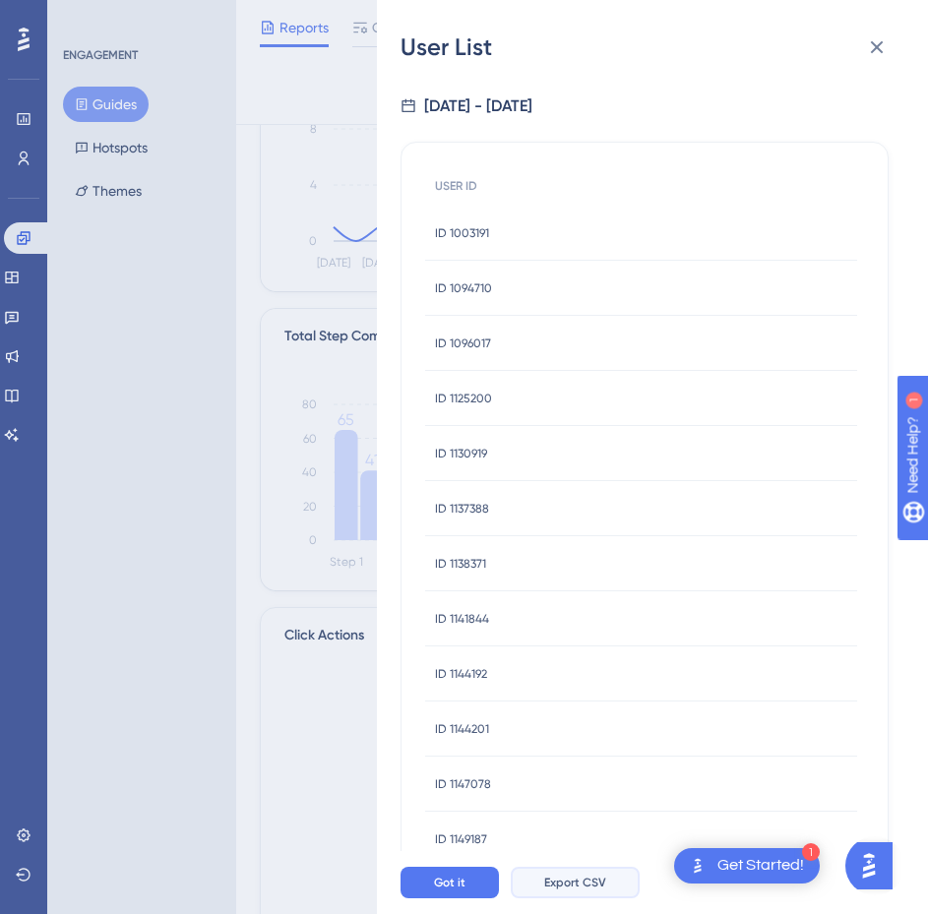
click at [562, 884] on button "Export CSV" at bounding box center [574, 882] width 129 height 31
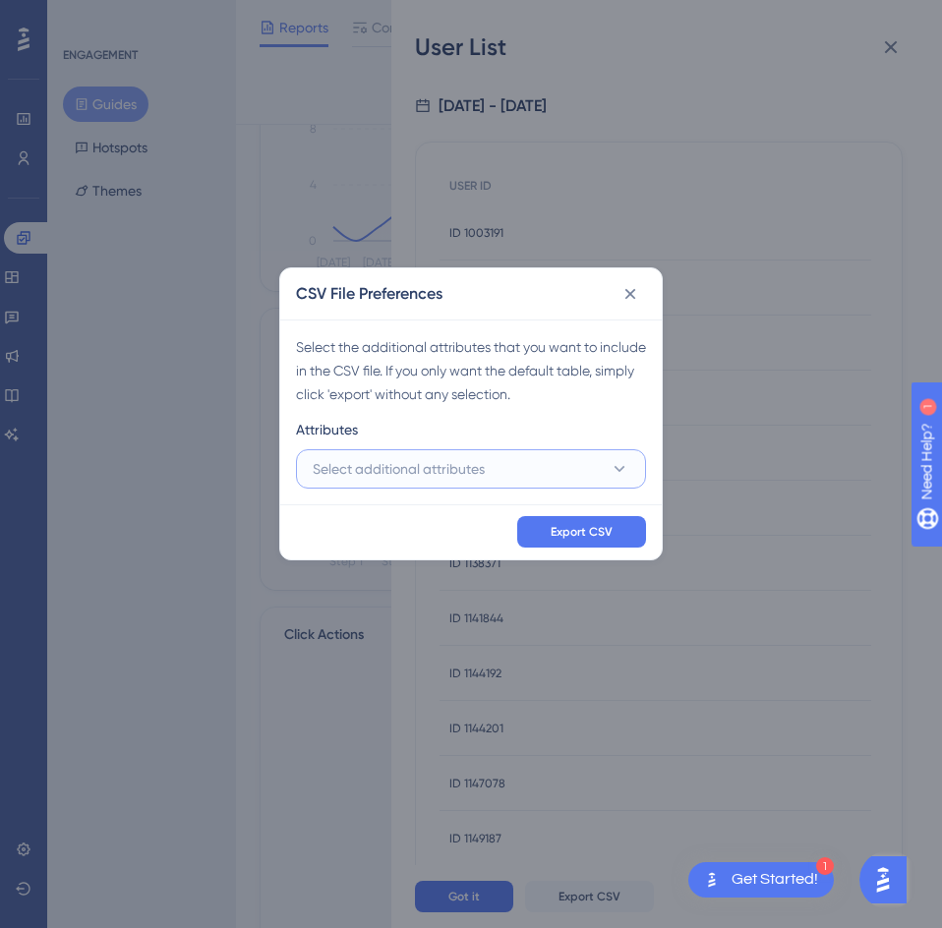
click at [476, 476] on span "Select additional attributes" at bounding box center [399, 469] width 172 height 24
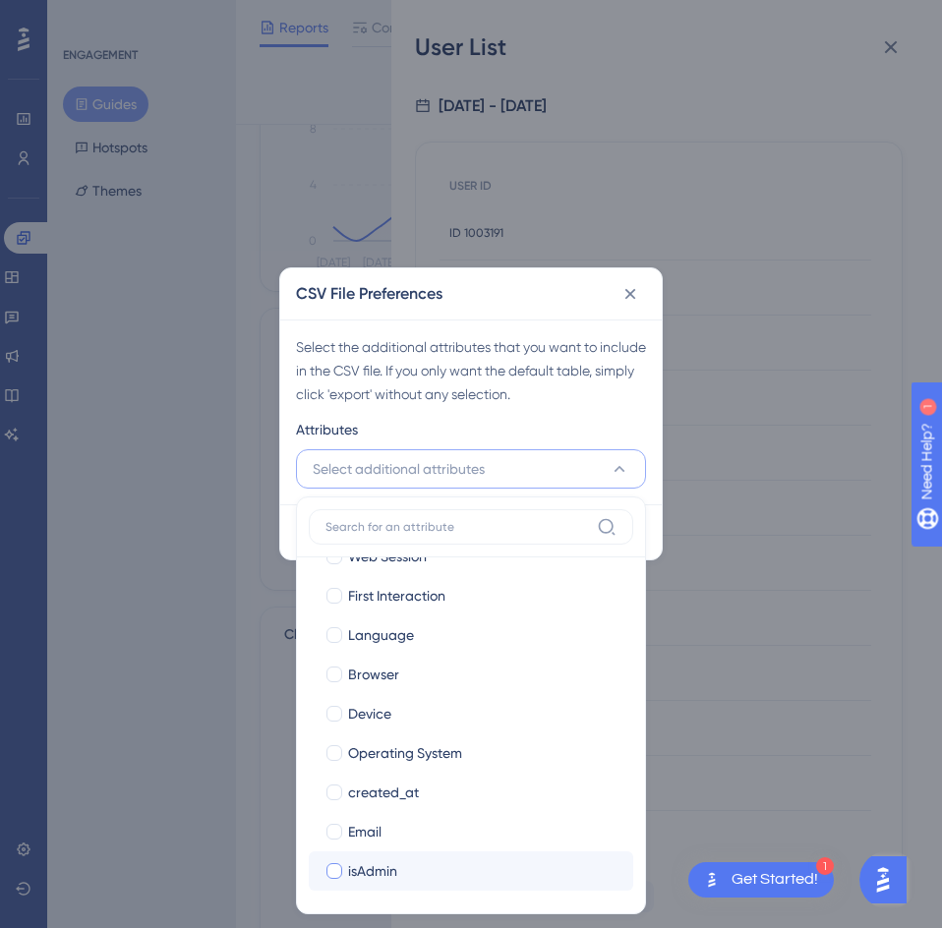
scroll to position [191, 0]
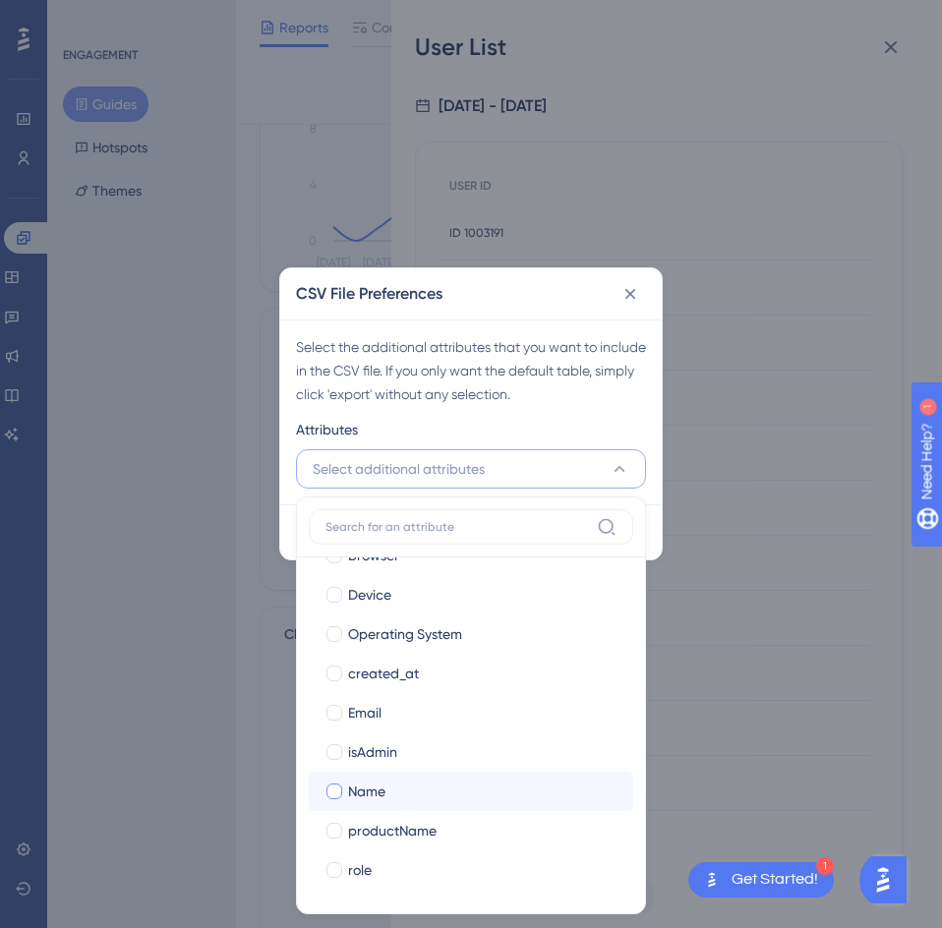
drag, startPoint x: 416, startPoint y: 804, endPoint x: 413, endPoint y: 741, distance: 63.0
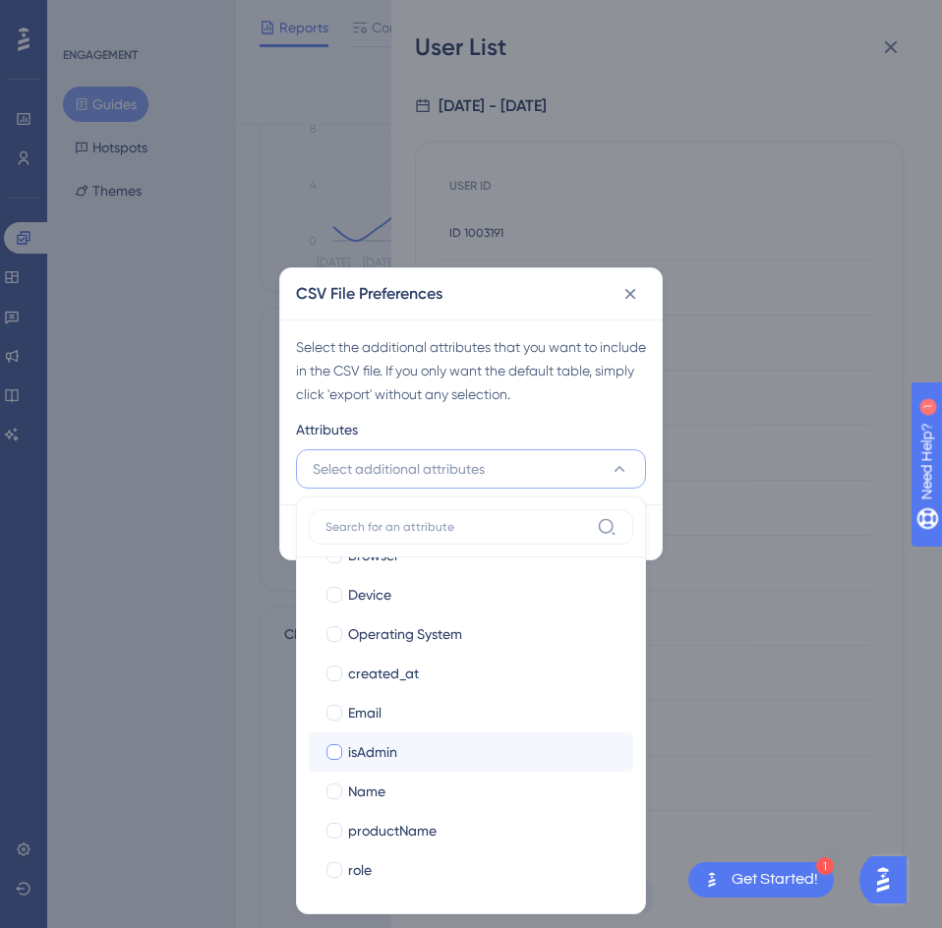
click at [415, 803] on label "Name Name" at bounding box center [471, 791] width 325 height 39
checkbox input "false"
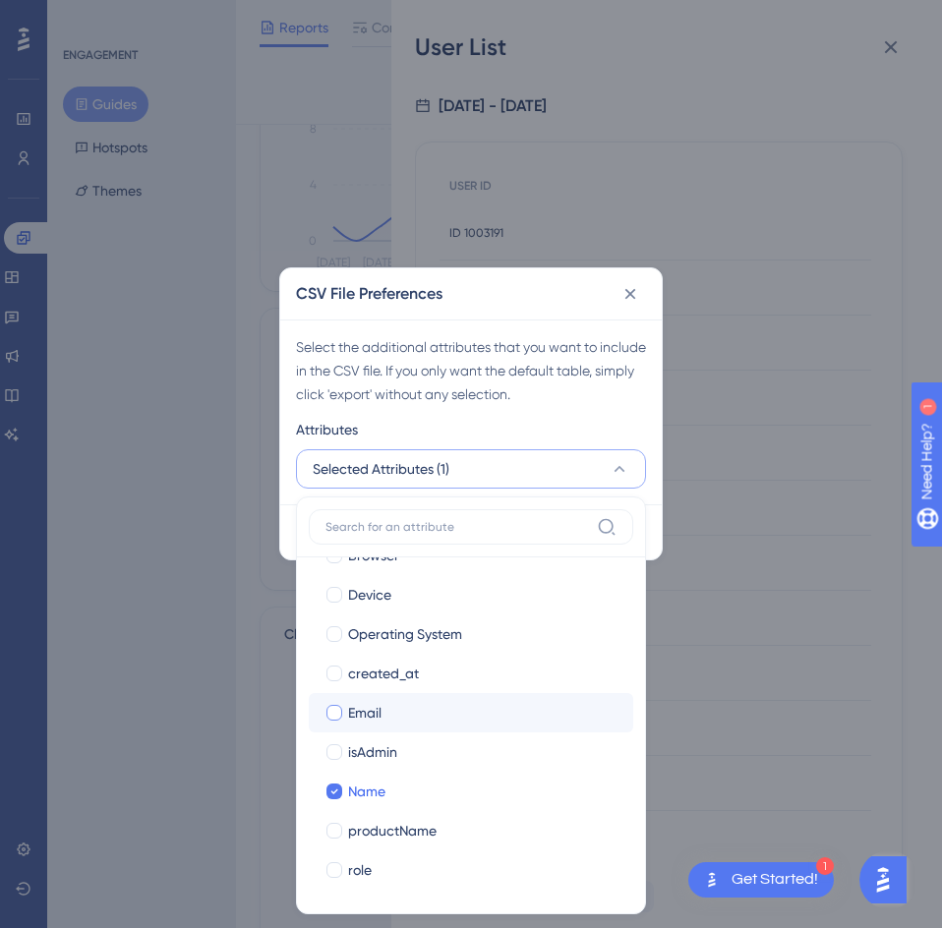
click at [397, 710] on div "Email" at bounding box center [482, 713] width 269 height 24
checkbox input "true"
click at [527, 415] on div "Select the additional attributes that you want to include in the CSV file. If y…" at bounding box center [471, 412] width 382 height 185
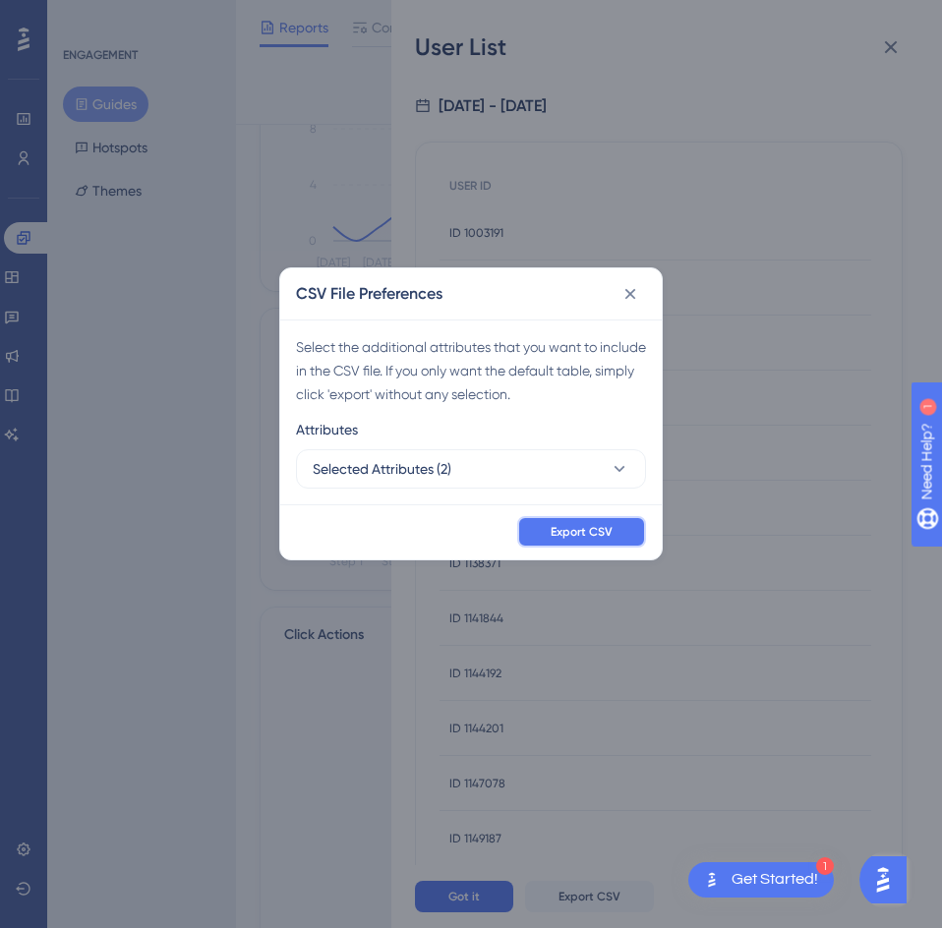
click at [618, 537] on button "Export CSV" at bounding box center [581, 531] width 129 height 31
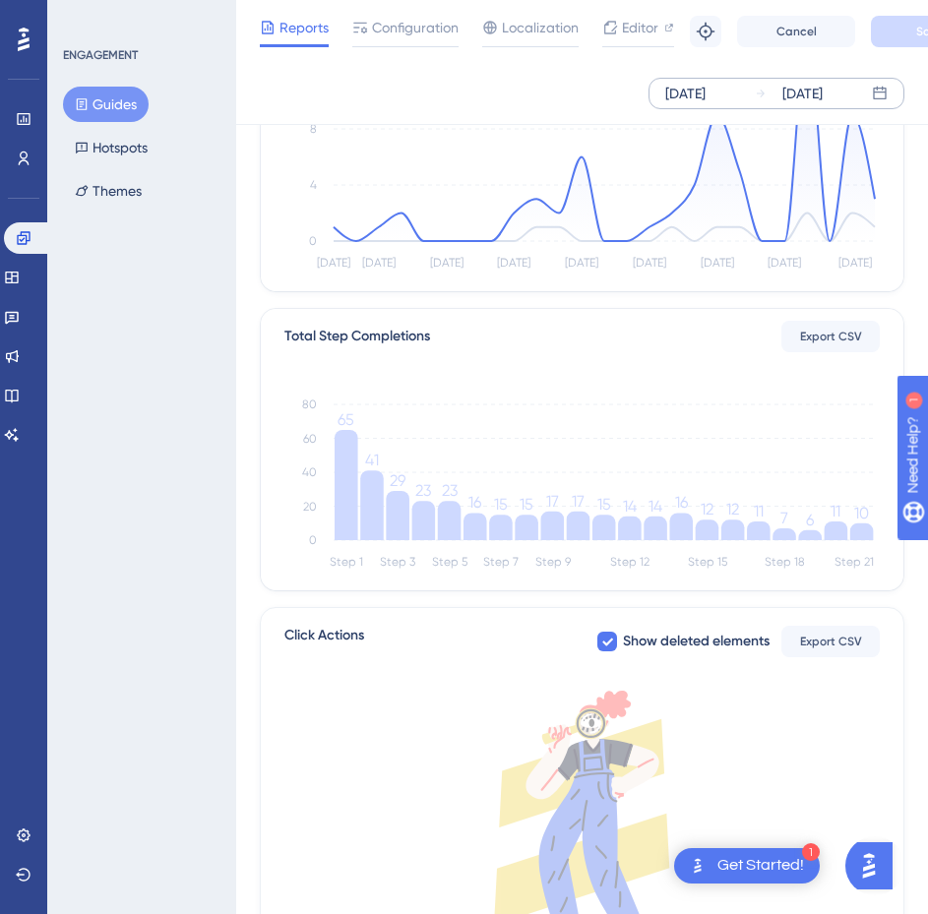
click at [878, 529] on icon "Step 1 Step 3 Step 5 Step 7 Step 9 Step 12 Step 15 Step 18 Step 21 0 20 40 60 8…" at bounding box center [581, 481] width 595 height 188
click at [867, 530] on icon at bounding box center [862, 531] width 24 height 17
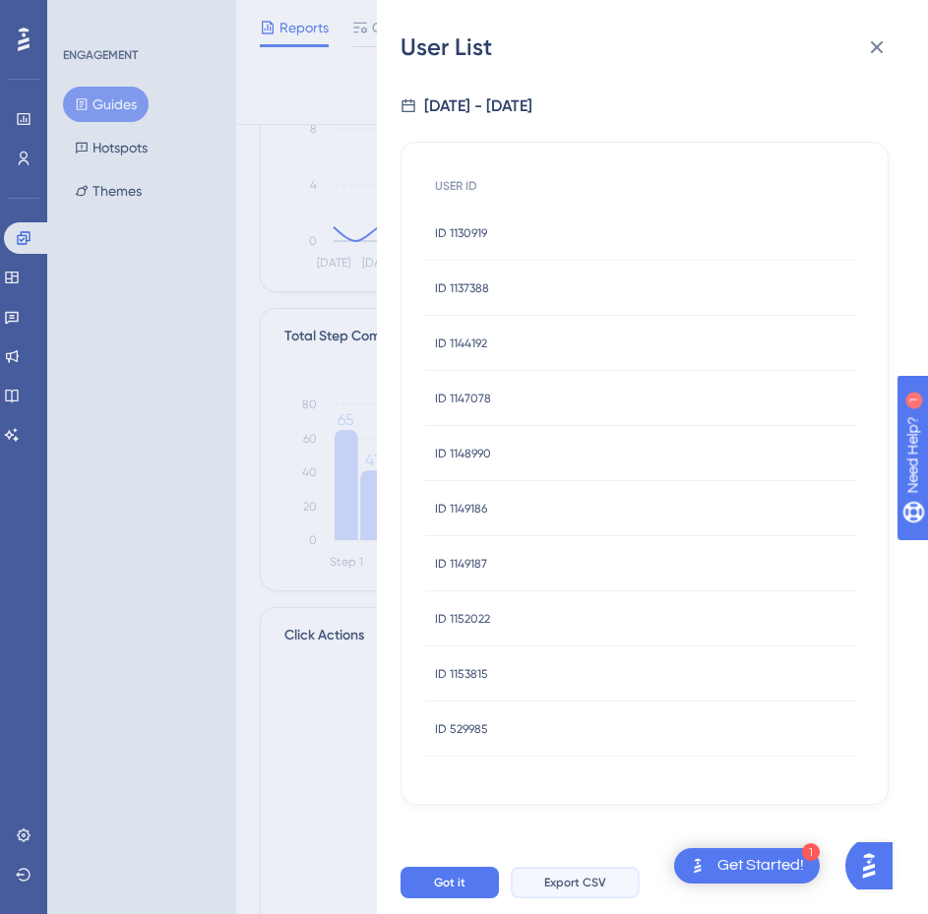
click at [575, 889] on span "Export CSV" at bounding box center [575, 882] width 62 height 16
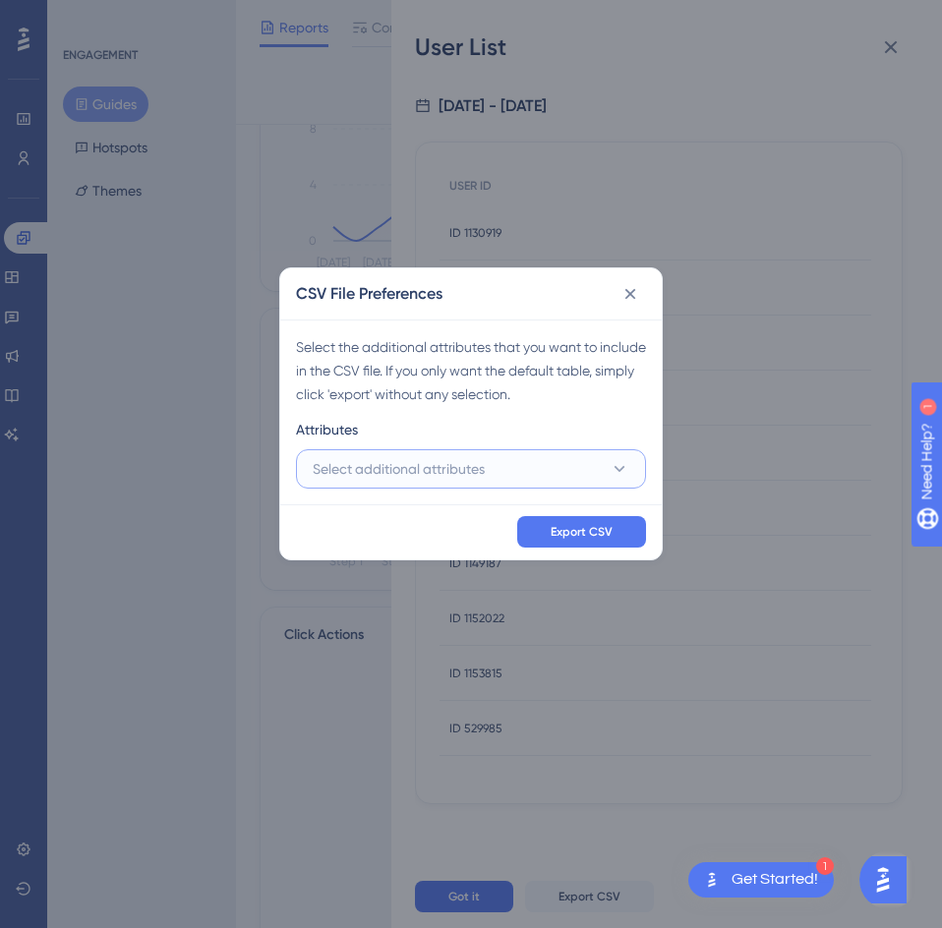
click at [547, 453] on button "Select additional attributes" at bounding box center [471, 468] width 350 height 39
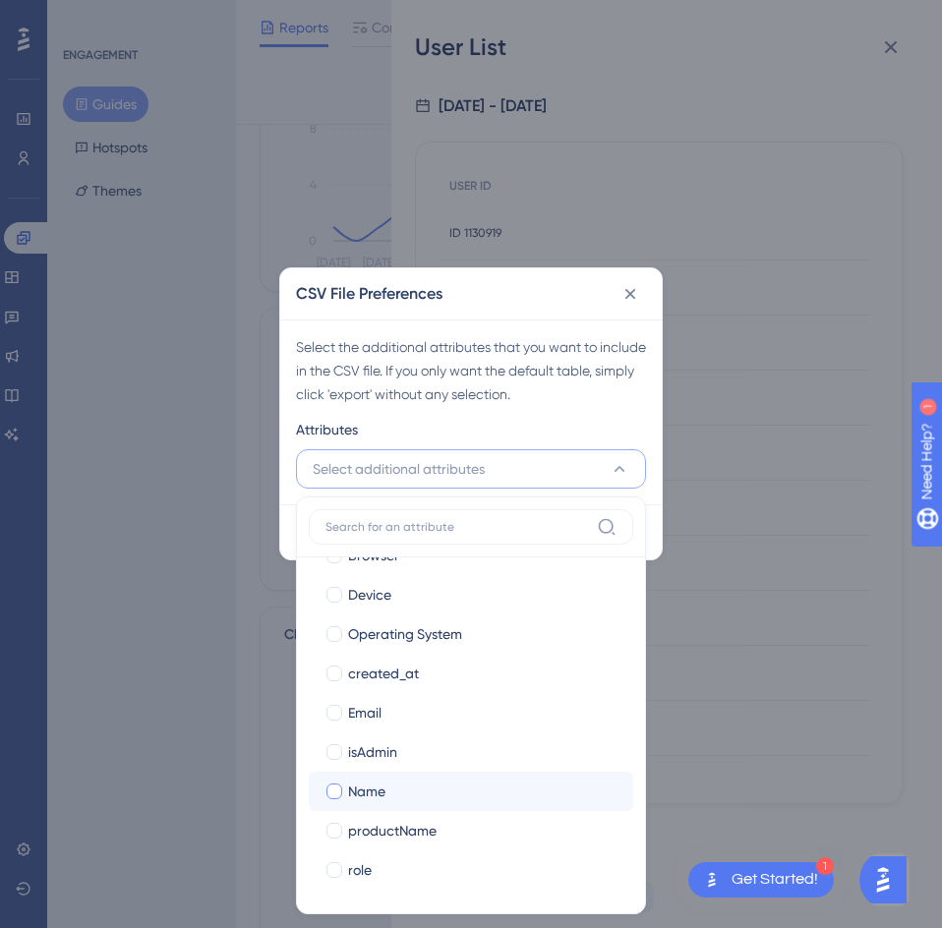
click at [401, 793] on div "Name" at bounding box center [482, 792] width 269 height 24
checkbox input "true"
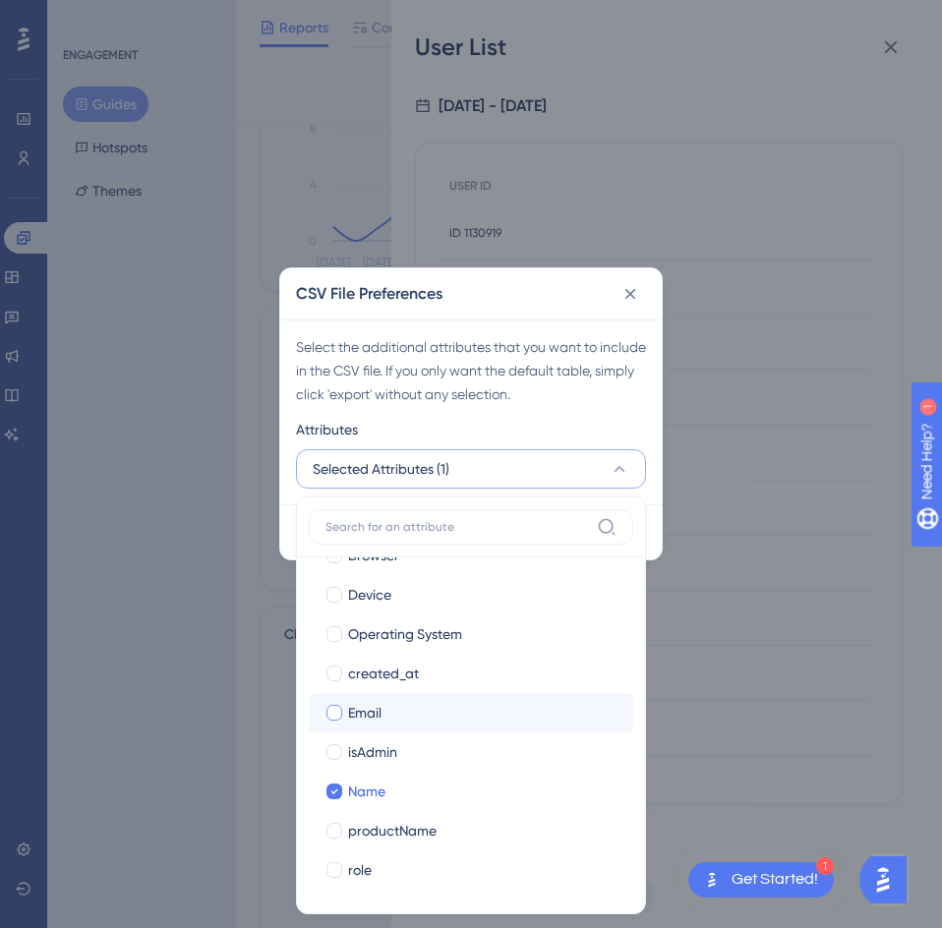
click at [406, 727] on label "Email Email" at bounding box center [471, 712] width 325 height 39
click at [335, 895] on input "Email" at bounding box center [334, 904] width 1 height 1
checkbox input "false"
click at [593, 410] on div "Select the additional attributes that you want to include in the CSV file. If y…" at bounding box center [471, 412] width 382 height 185
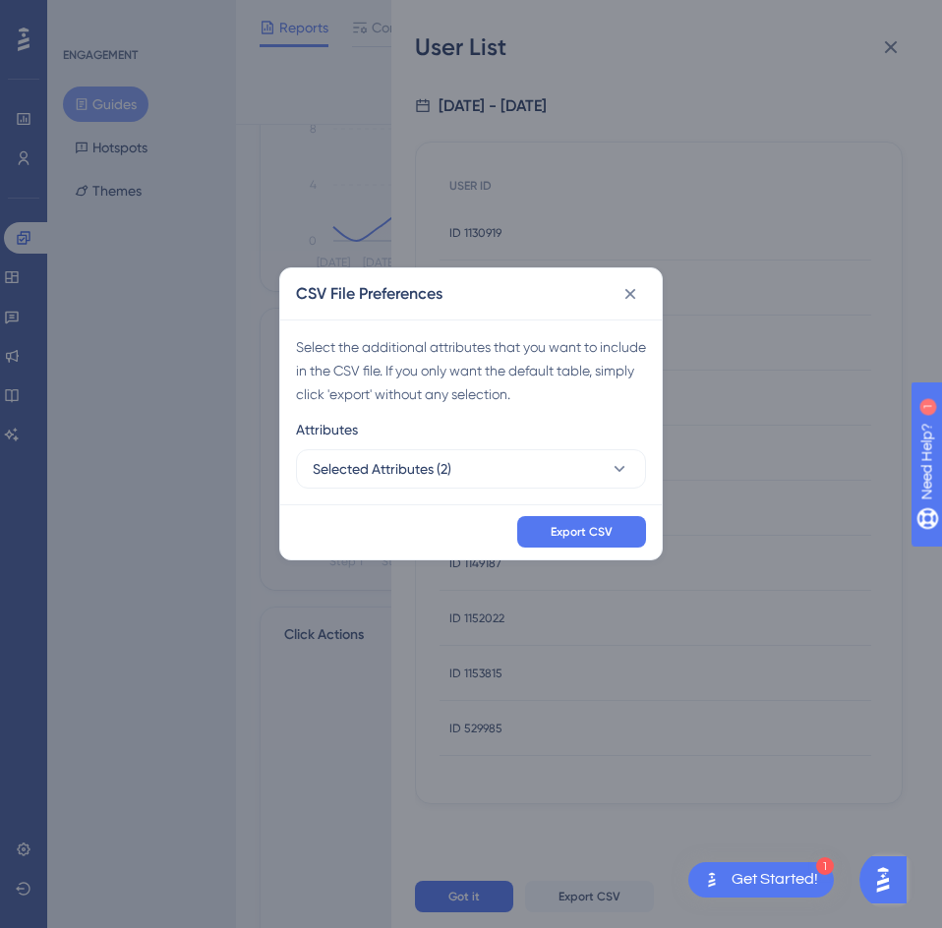
click at [597, 511] on div "Export CSV" at bounding box center [471, 532] width 382 height 55
click at [594, 519] on button "Export CSV" at bounding box center [581, 531] width 129 height 31
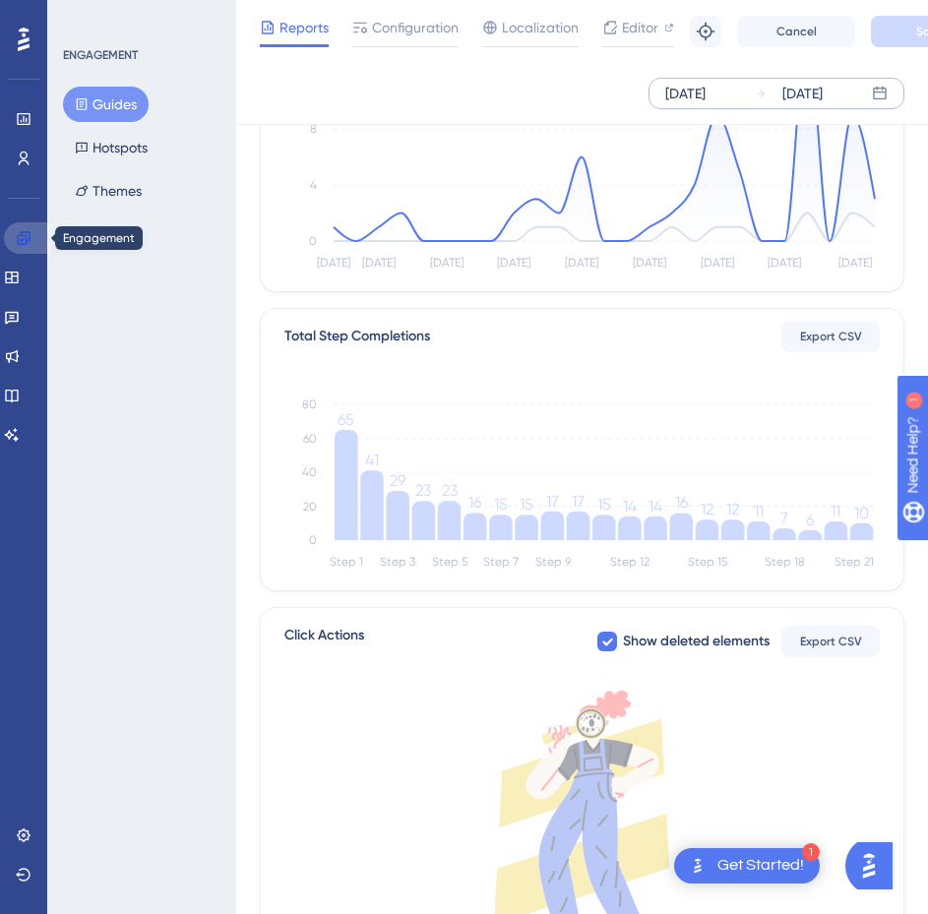
click at [37, 240] on link at bounding box center [27, 237] width 47 height 31
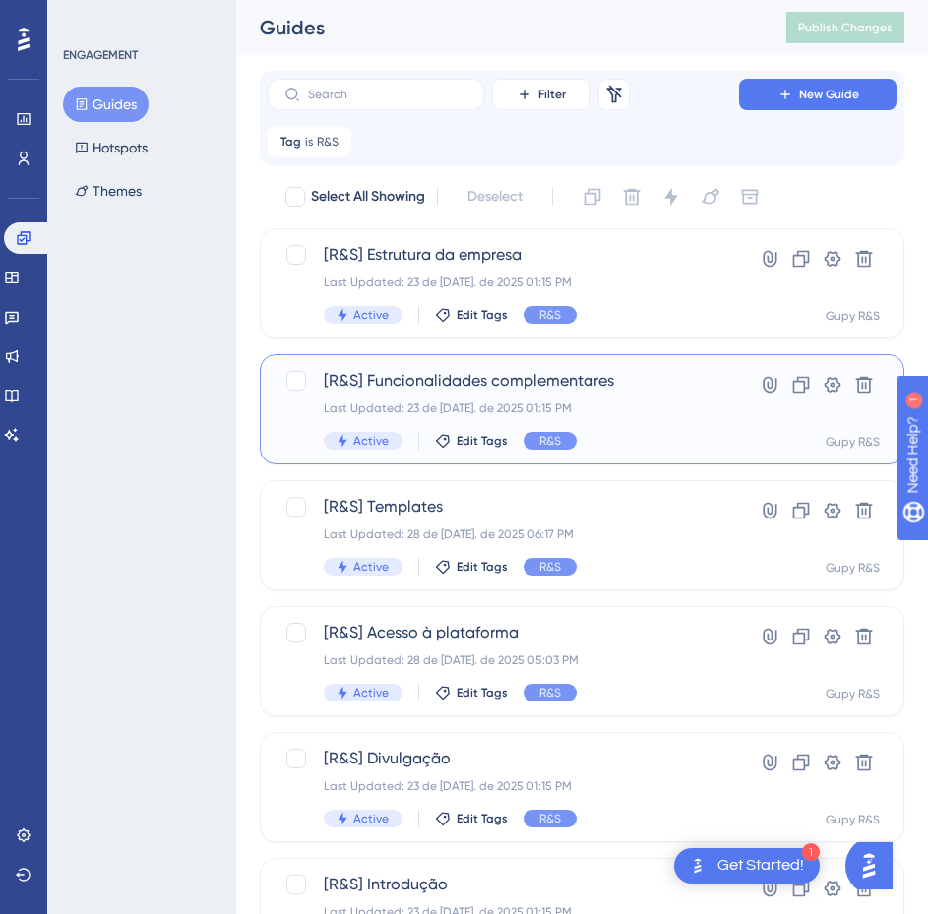
click at [527, 382] on span "[R&S] Funcionalidades complementares" at bounding box center [503, 381] width 359 height 24
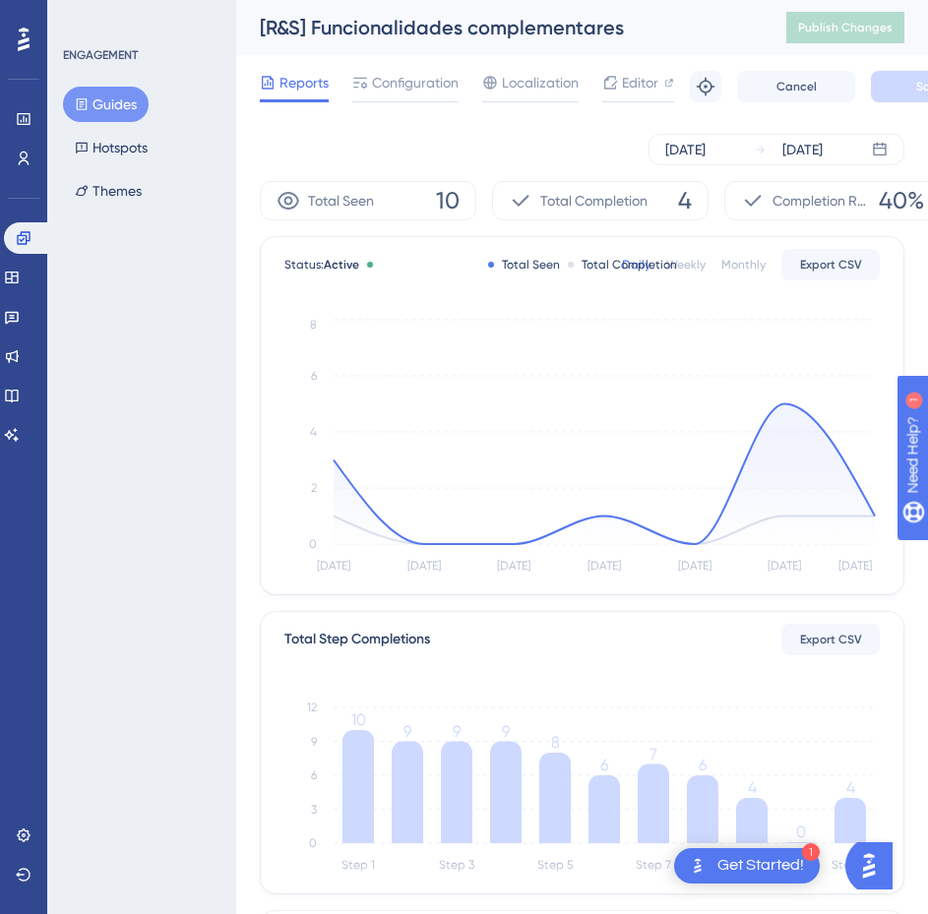
click at [33, 489] on div "Performance Users Engagement Widgets Feedback Product Updates Knowledge Base AI…" at bounding box center [23, 457] width 47 height 914
click at [99, 105] on button "Guides" at bounding box center [106, 104] width 86 height 35
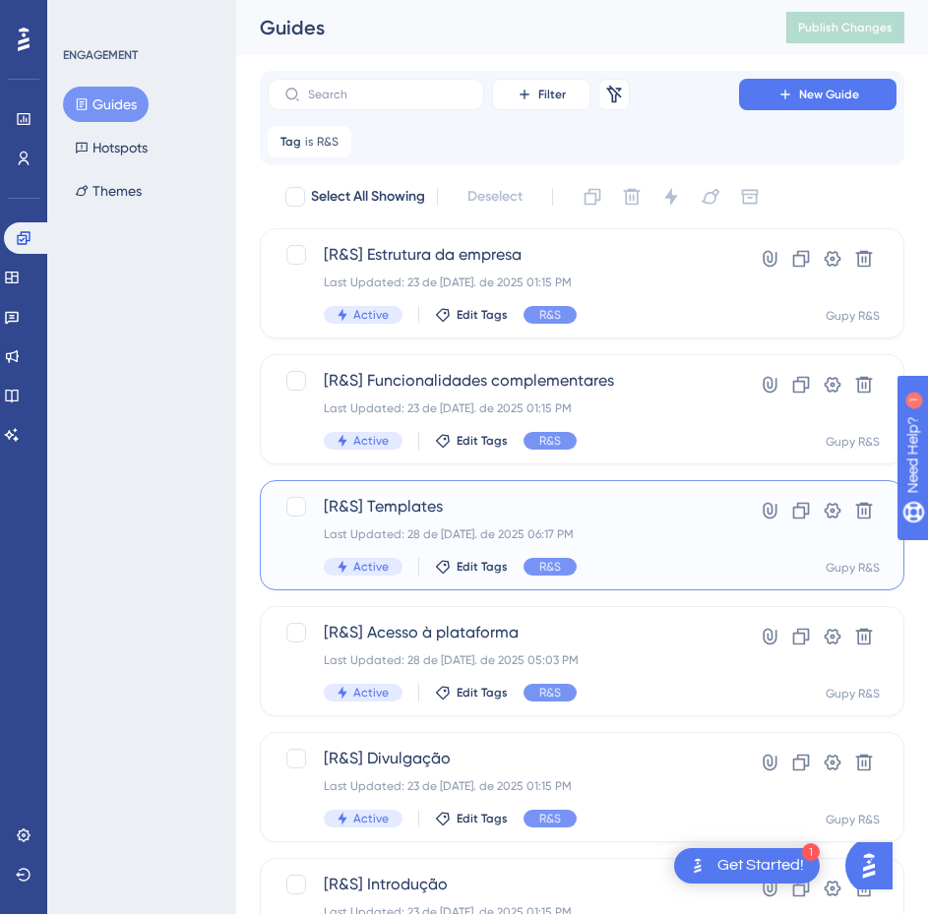
click at [523, 511] on span "[R&S] Templates" at bounding box center [503, 507] width 359 height 24
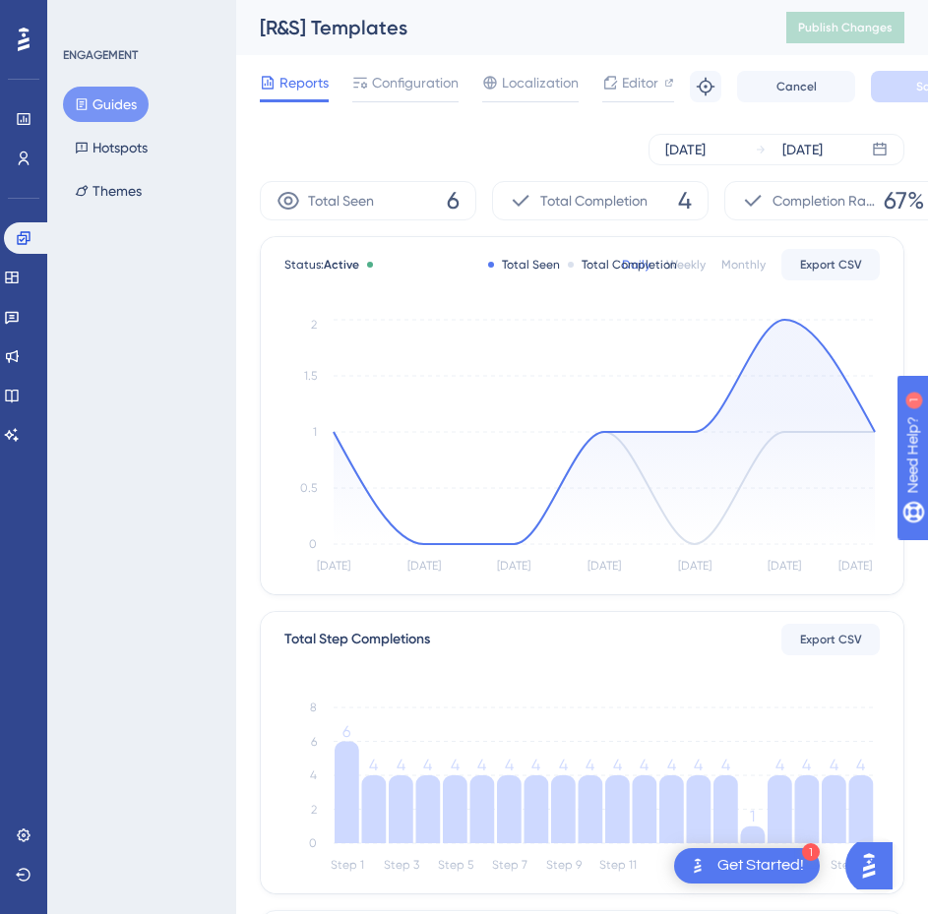
click at [115, 112] on button "Guides" at bounding box center [106, 104] width 86 height 35
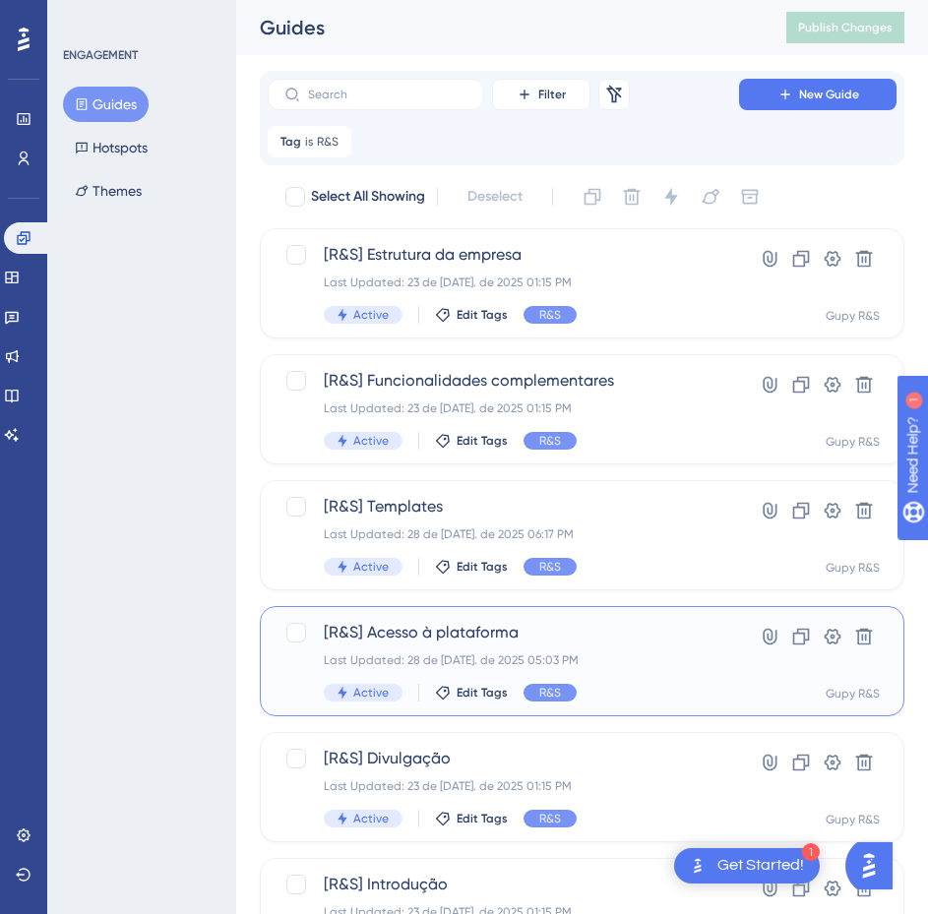
click at [570, 638] on span "[R&S] Acesso à plataforma" at bounding box center [503, 633] width 359 height 24
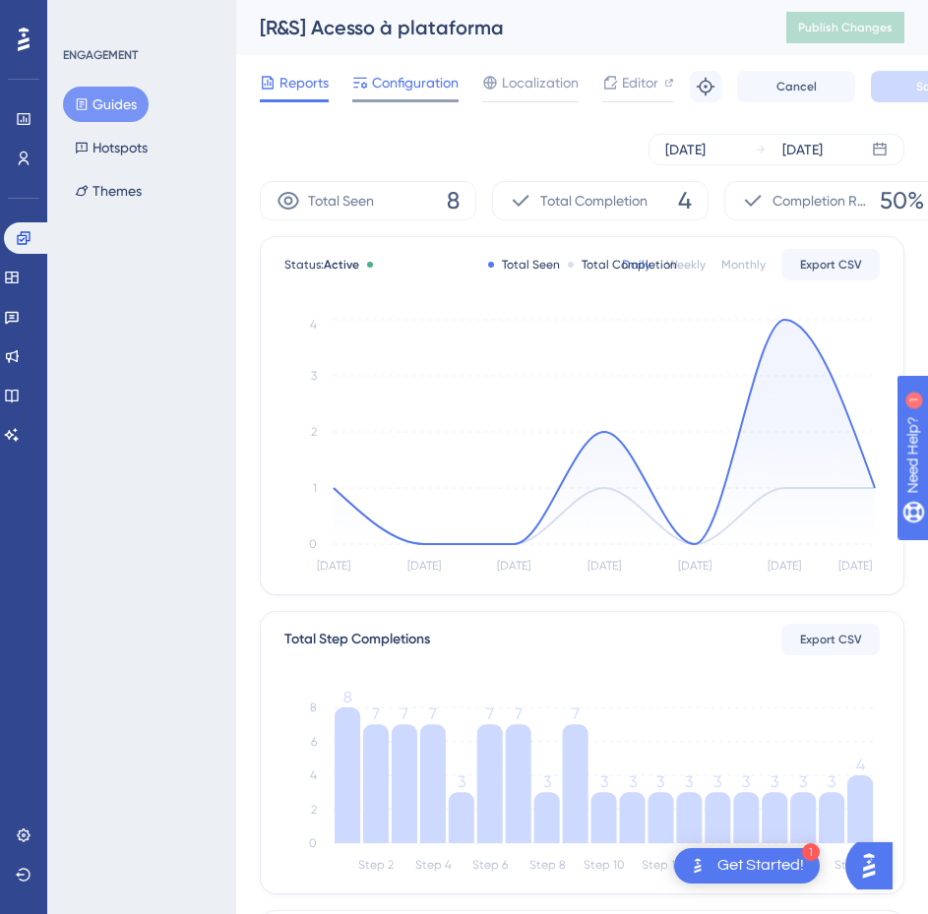
click at [380, 89] on span "Configuration" at bounding box center [415, 83] width 87 height 24
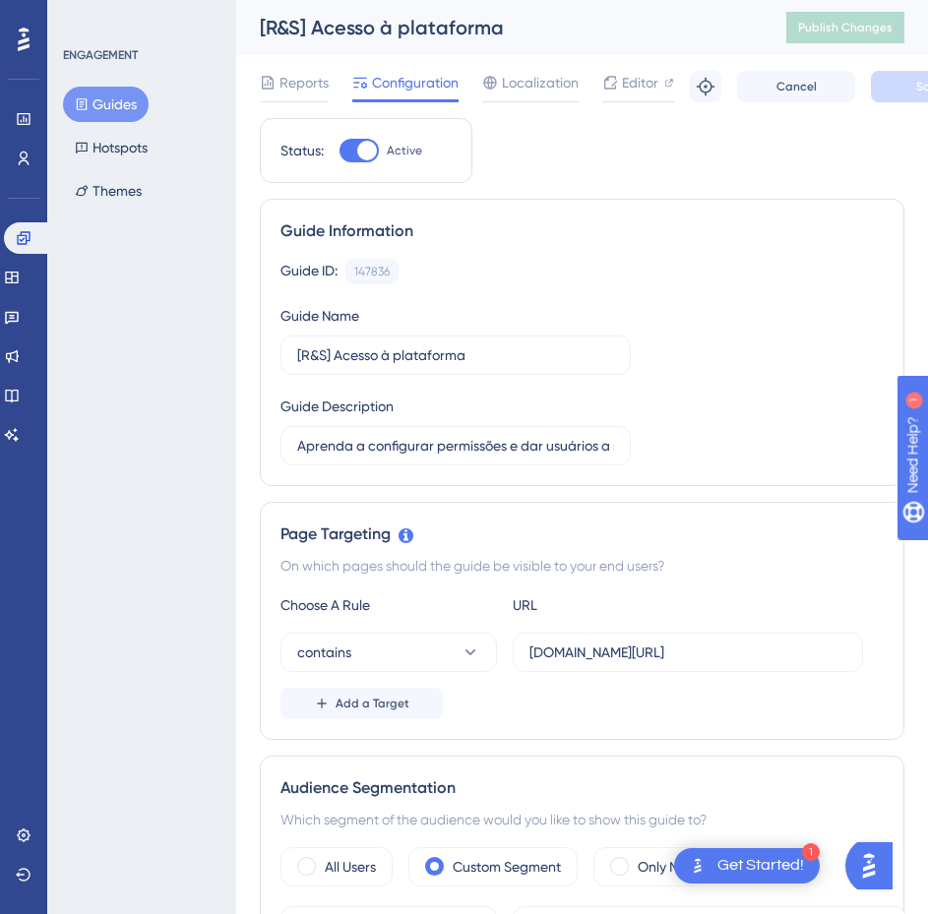
click at [121, 98] on button "Guides" at bounding box center [106, 104] width 86 height 35
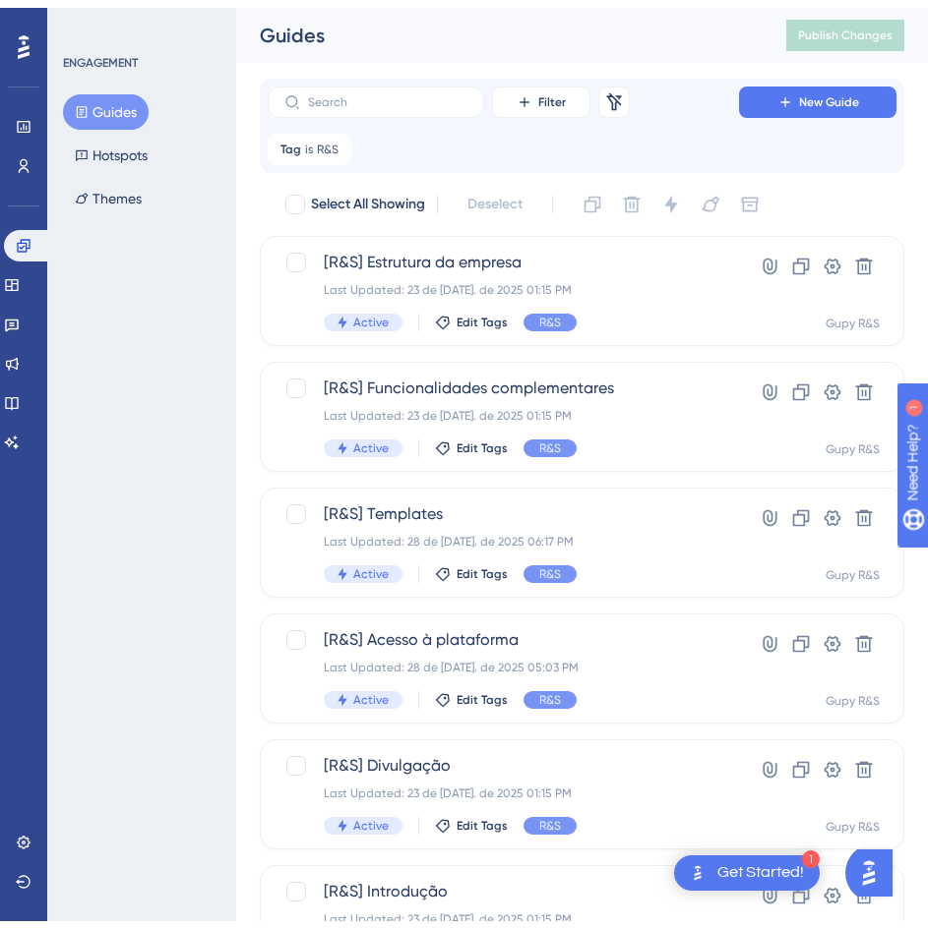
scroll to position [102, 0]
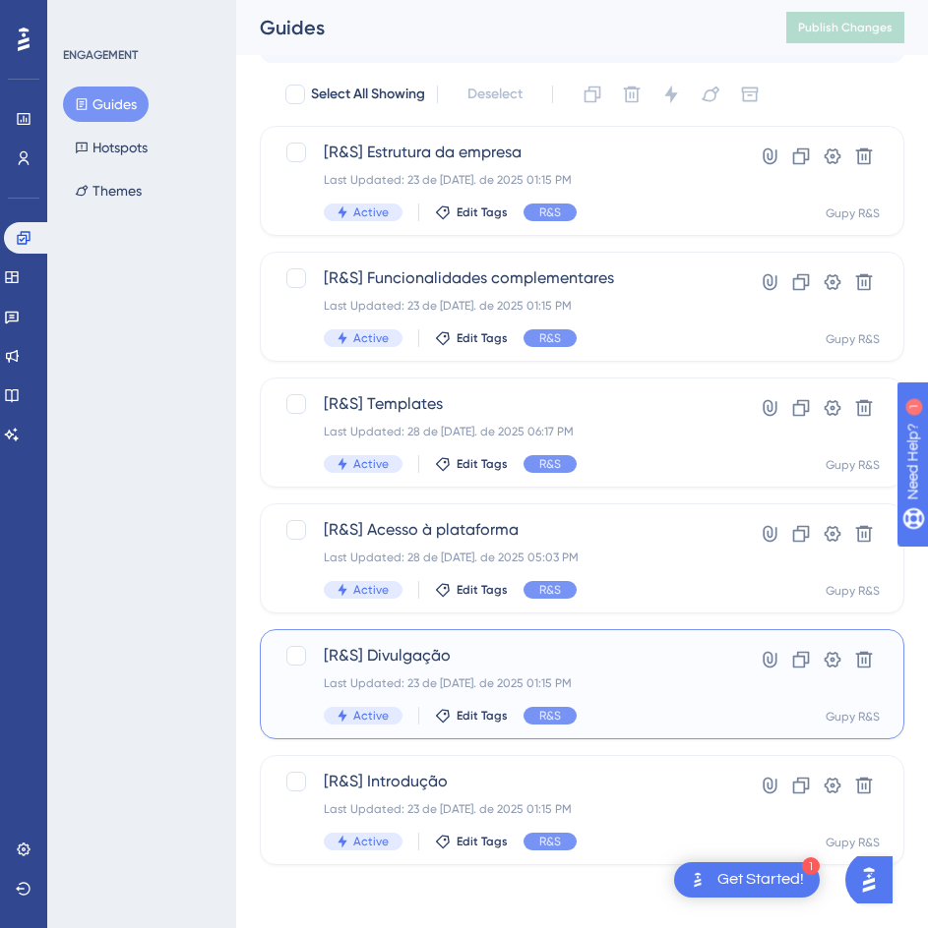
click at [481, 651] on span "[R&S] Divulgação" at bounding box center [503, 656] width 359 height 24
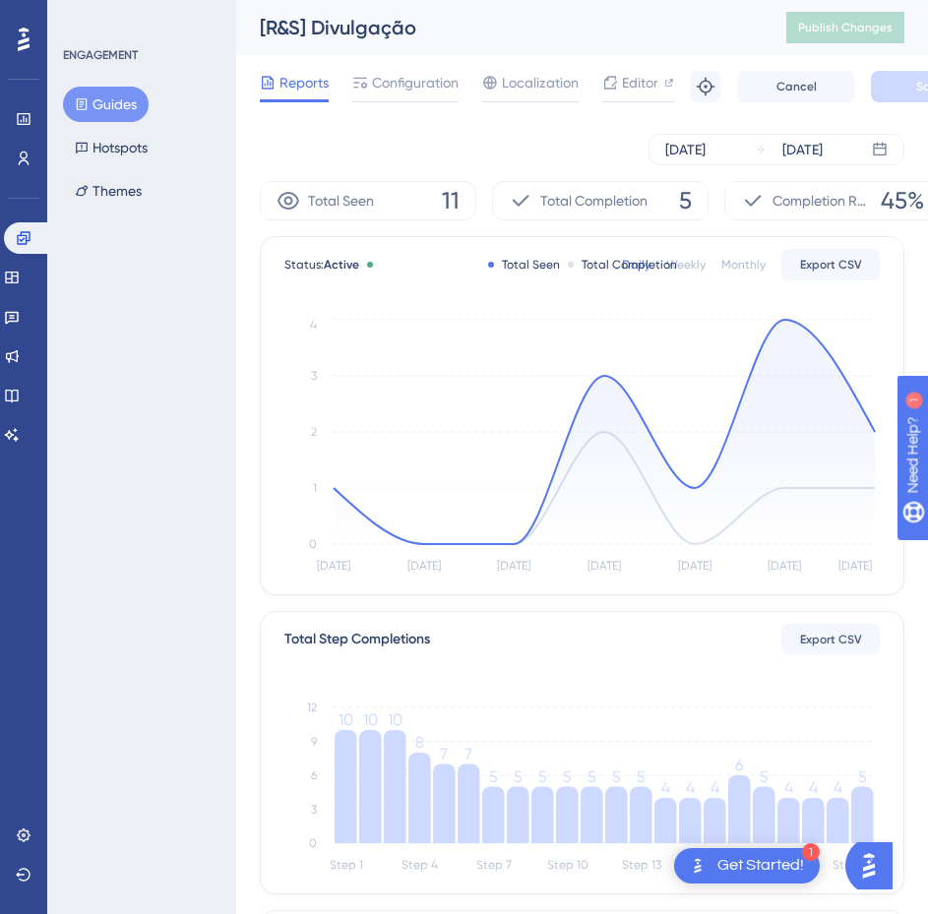
click at [307, 72] on span "Reports" at bounding box center [303, 83] width 49 height 24
click at [128, 103] on button "Guides" at bounding box center [106, 104] width 86 height 35
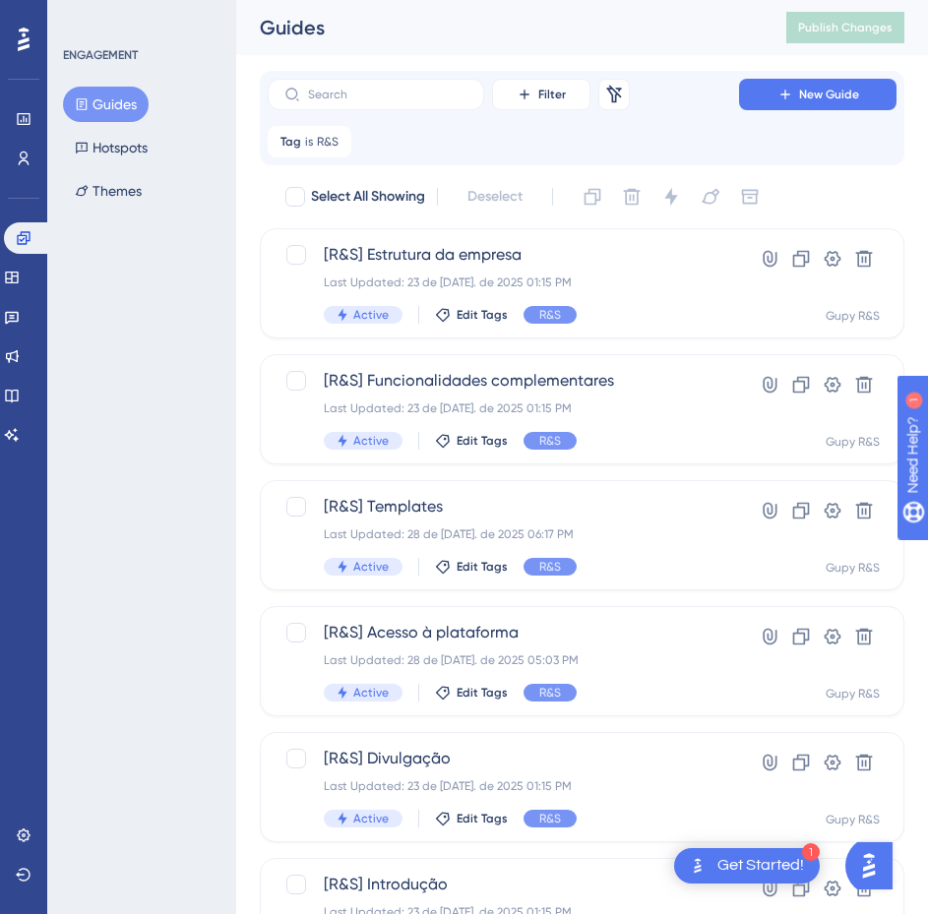
click at [86, 506] on div "ENGAGEMENT Guides Hotspots Themes" at bounding box center [141, 457] width 189 height 914
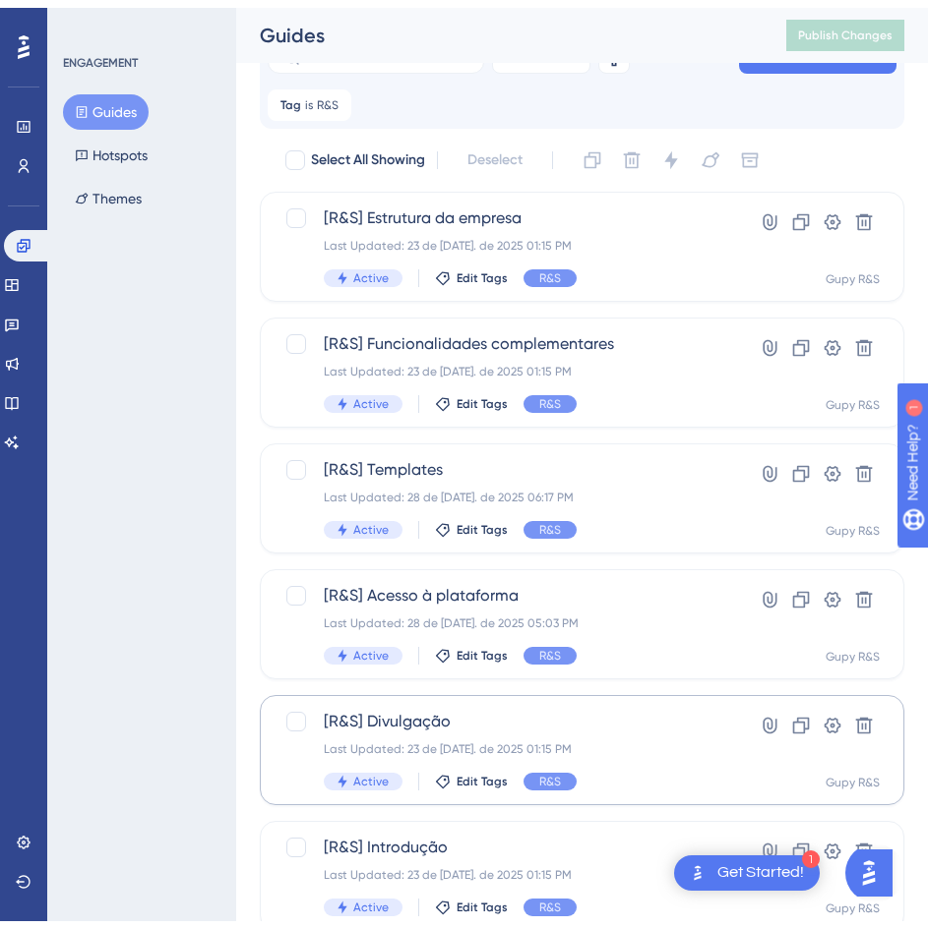
scroll to position [102, 0]
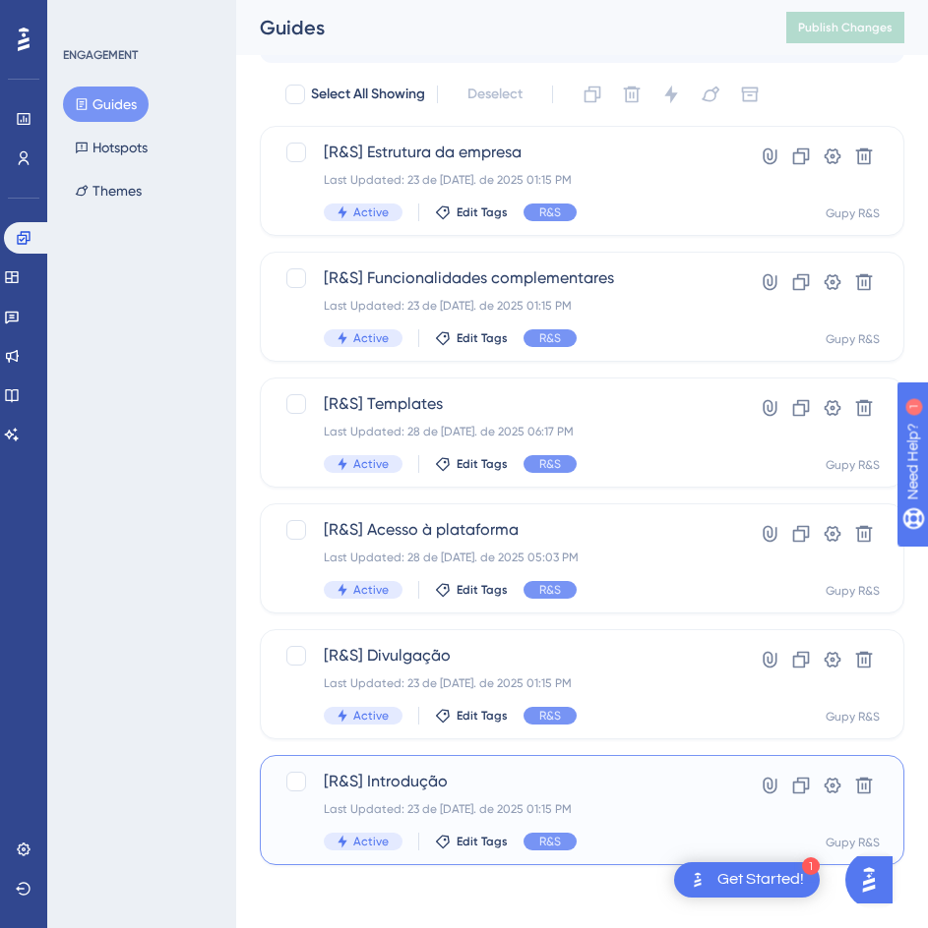
click at [386, 773] on span "[R&S] Introdução" at bounding box center [503, 782] width 359 height 24
